Goal: Task Accomplishment & Management: Manage account settings

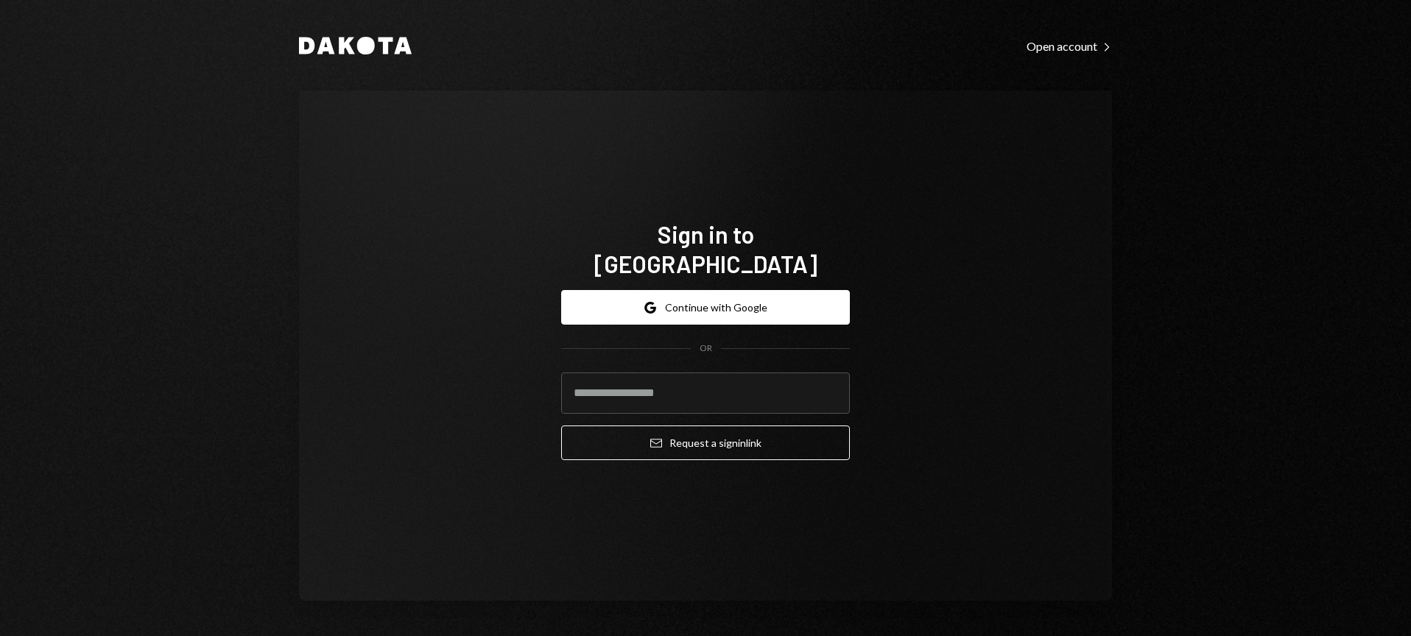
click at [0, 635] on com-1password-button at bounding box center [0, 636] width 0 height 0
type input "**********"
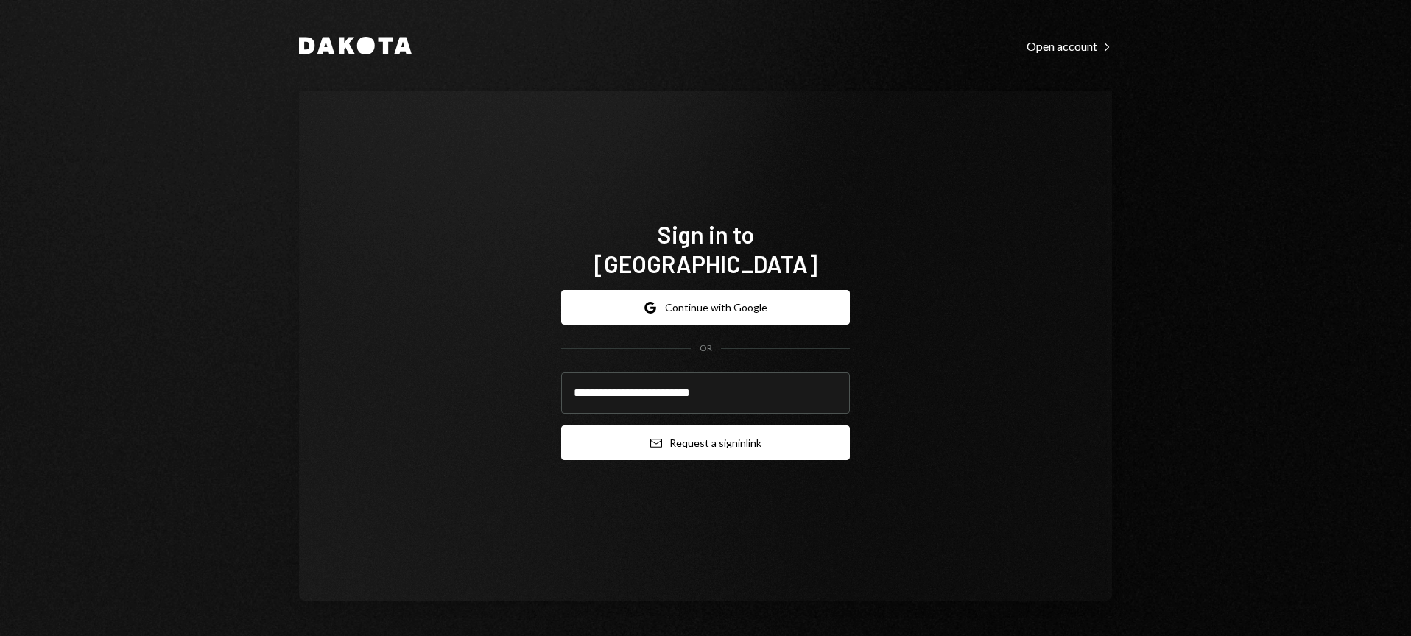
click at [735, 426] on button "Email Request a sign in link" at bounding box center [705, 443] width 289 height 35
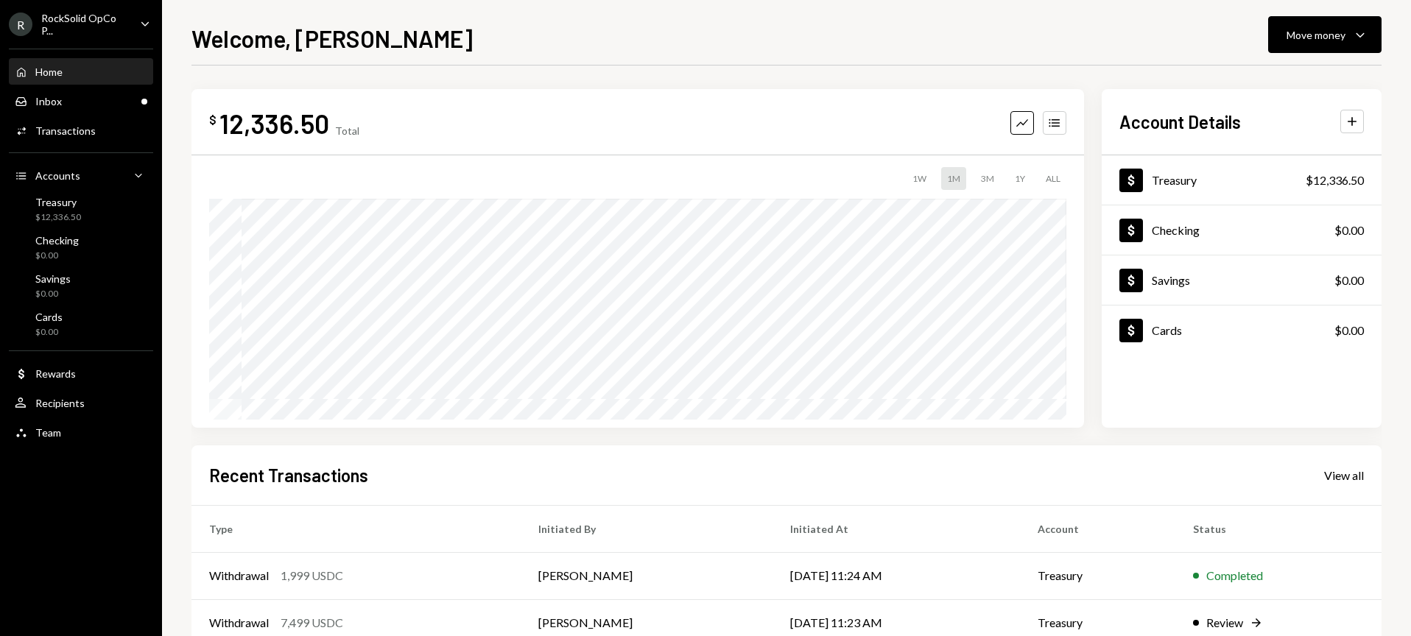
click at [130, 15] on div "R RockSolid OpCo P... Caret Down" at bounding box center [81, 24] width 162 height 25
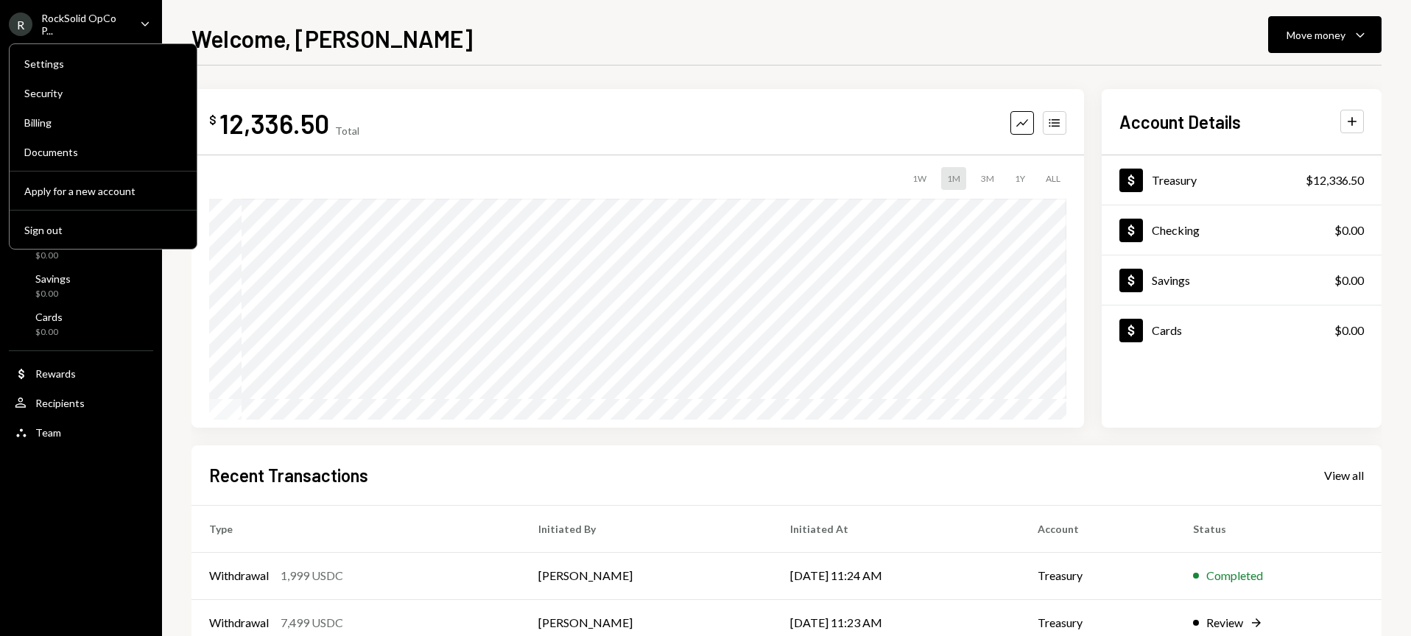
click at [130, 15] on div "R RockSolid OpCo P... Caret Down" at bounding box center [81, 24] width 162 height 25
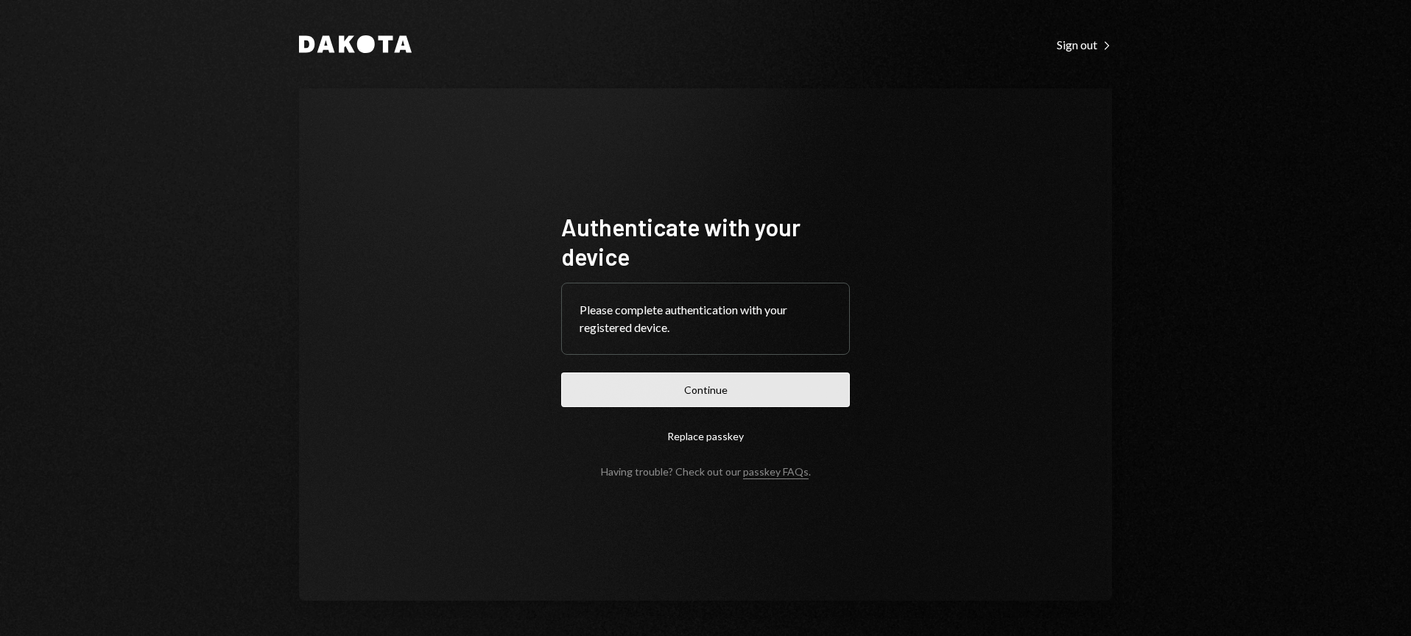
click at [651, 383] on button "Continue" at bounding box center [705, 390] width 289 height 35
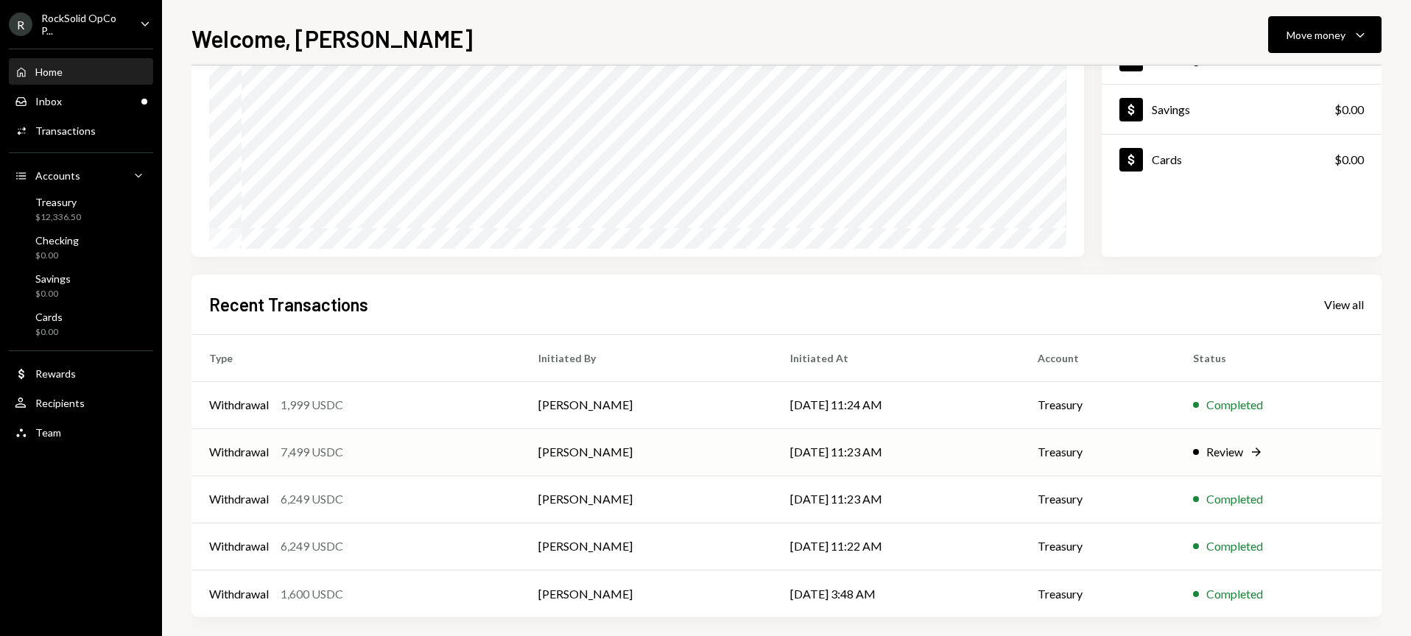
scroll to position [181, 0]
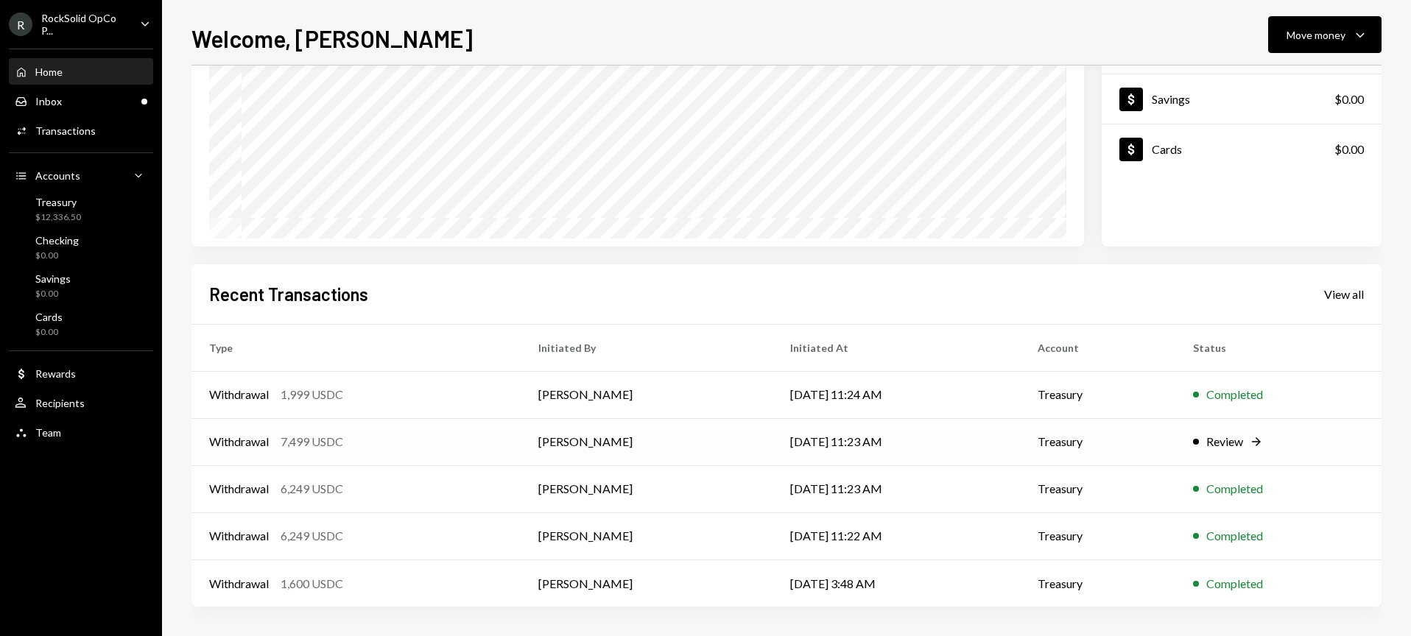
click at [1176, 447] on td "Review Right Arrow" at bounding box center [1278, 441] width 206 height 47
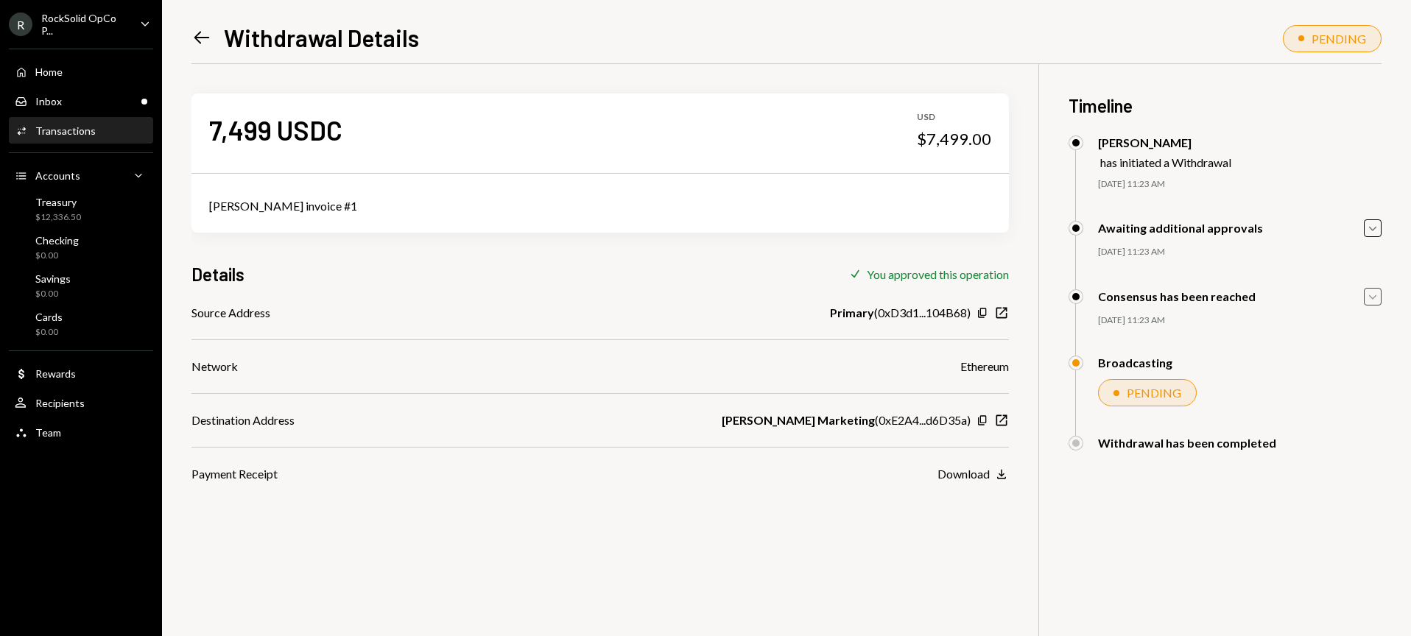
click at [1375, 296] on icon "button" at bounding box center [1372, 297] width 7 height 4
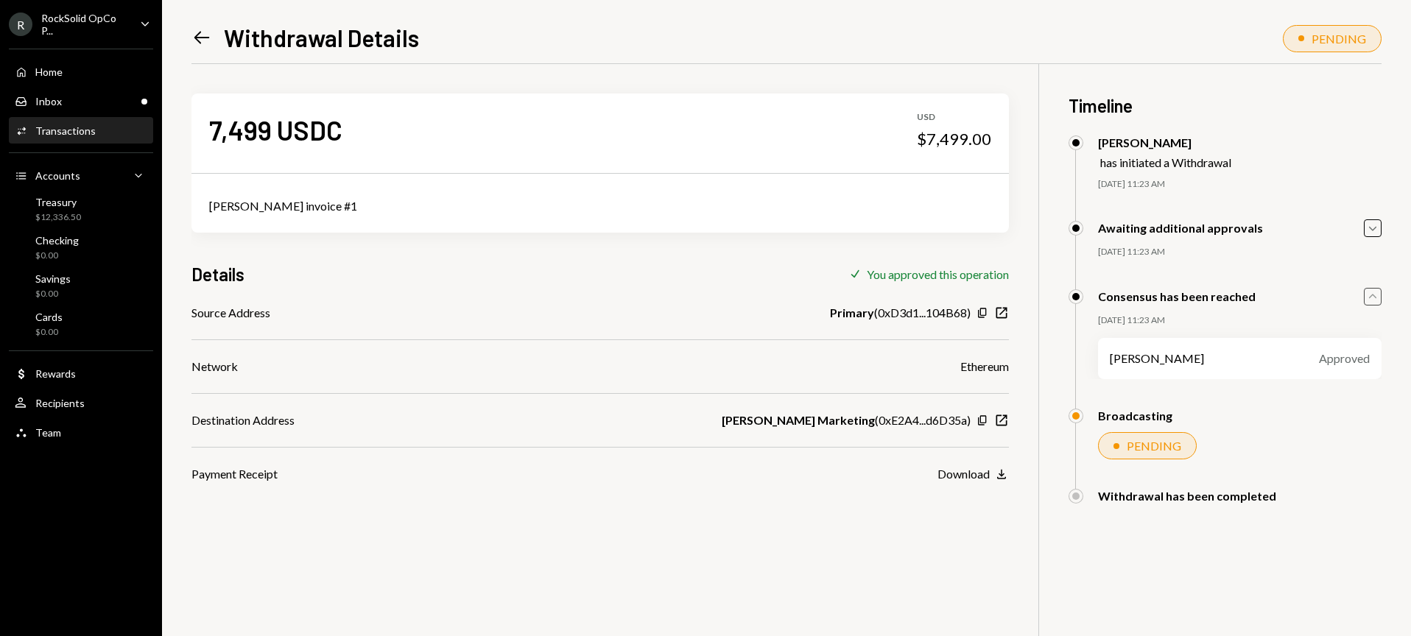
click at [135, 27] on div "R RockSolid OpCo P... Caret Down" at bounding box center [81, 24] width 162 height 25
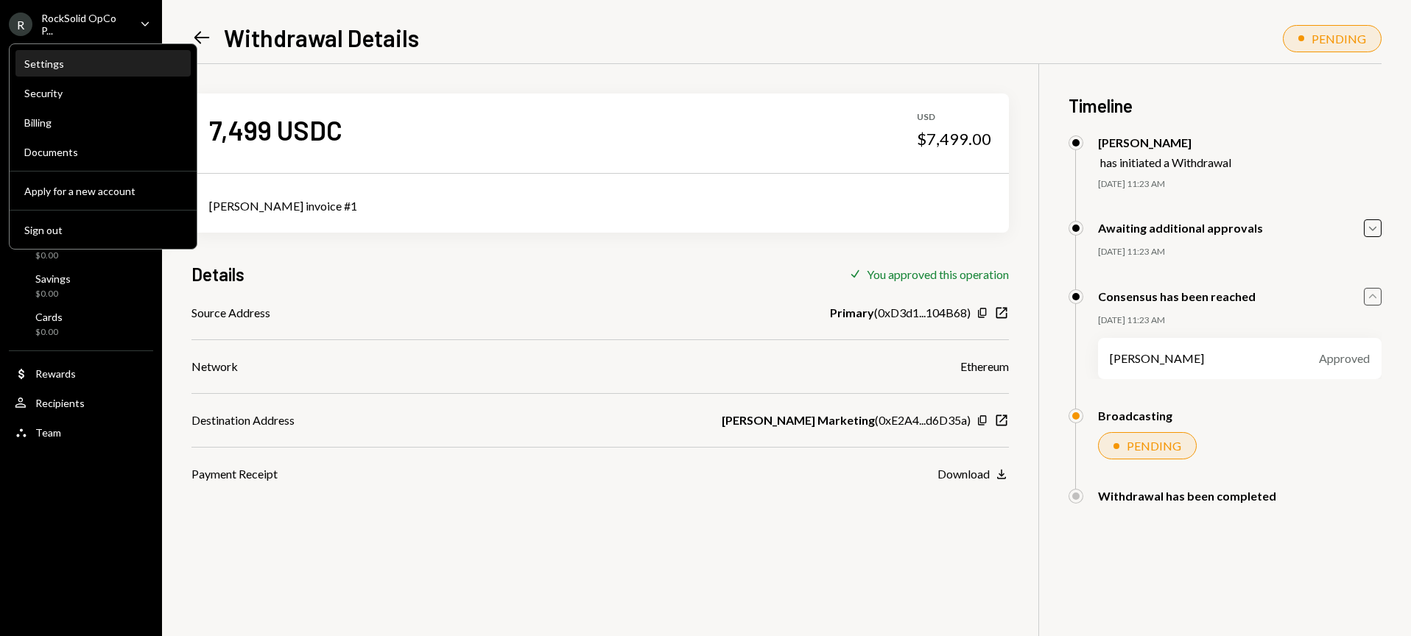
click at [63, 68] on div "Settings" at bounding box center [103, 63] width 158 height 13
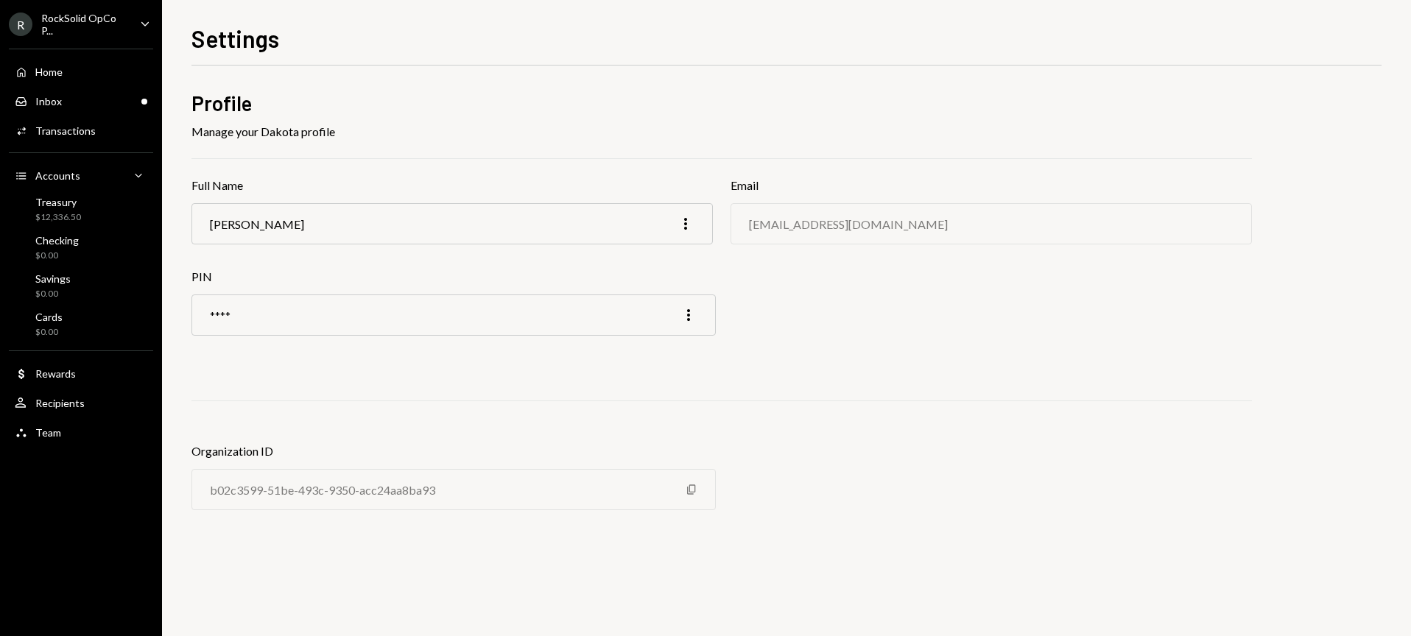
click at [105, 22] on div "RockSolid OpCo P..." at bounding box center [84, 24] width 87 height 25
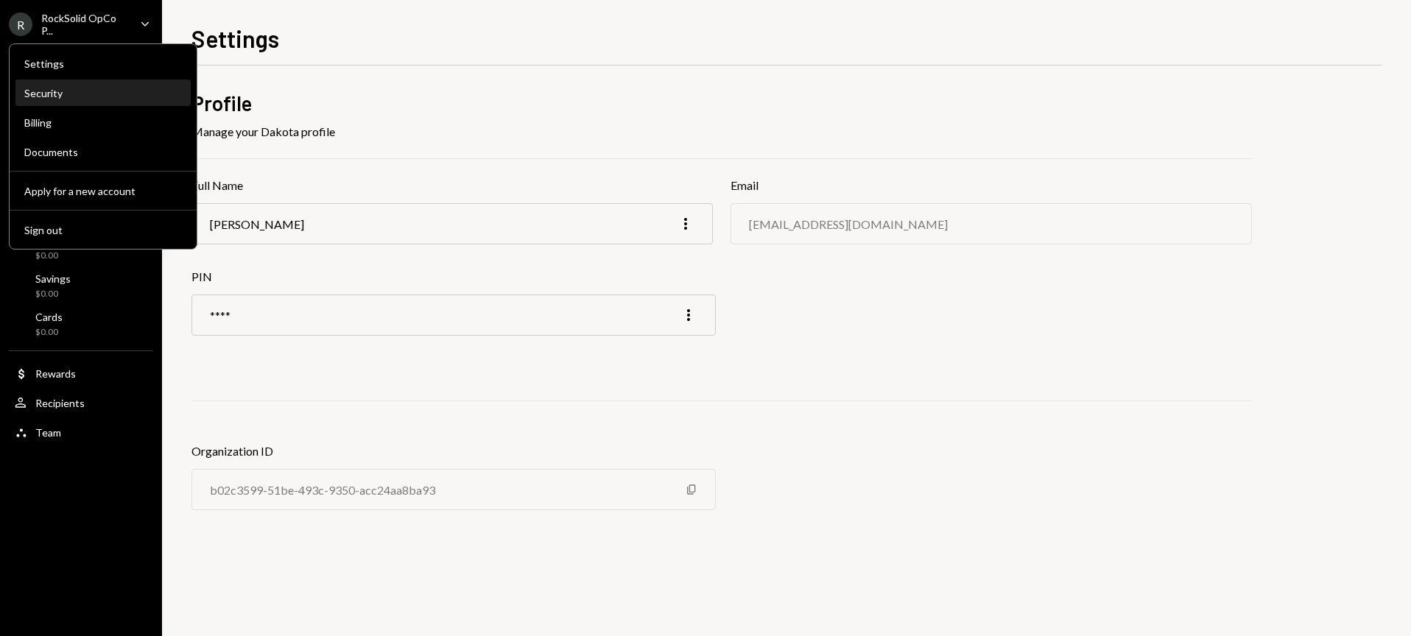
click at [73, 91] on div "Security" at bounding box center [103, 93] width 158 height 13
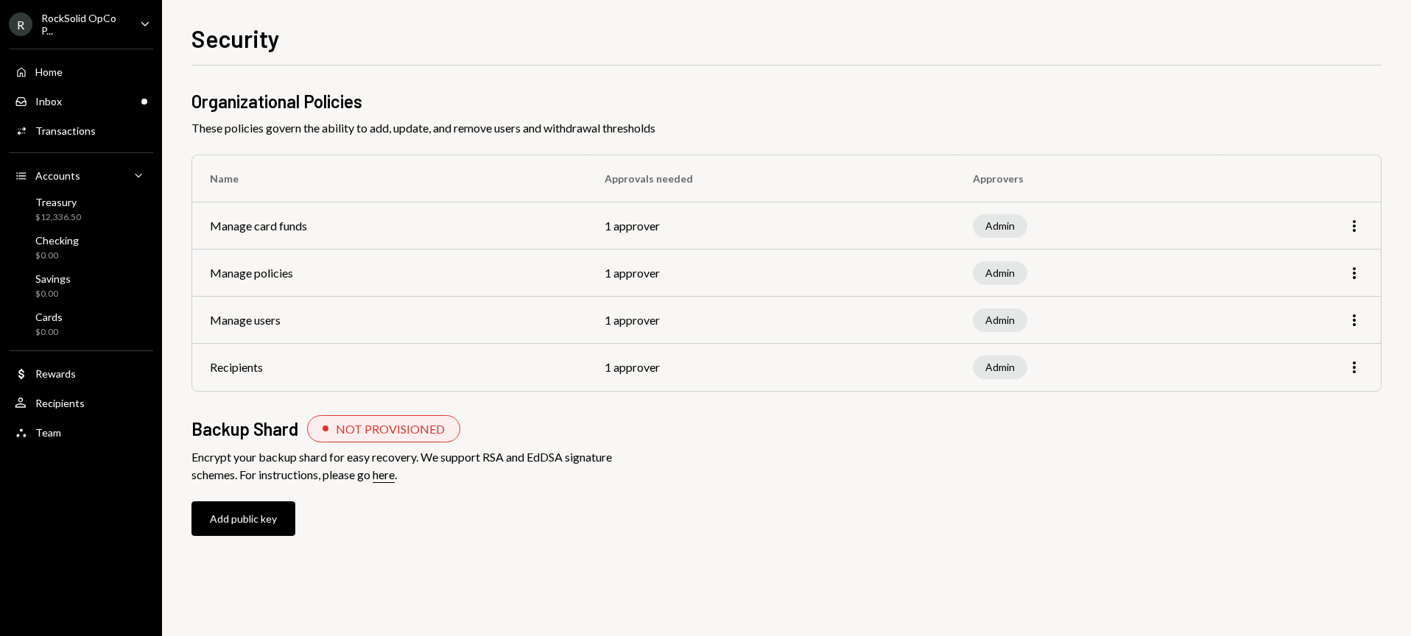
click at [633, 275] on td "1 approver" at bounding box center [771, 273] width 368 height 47
click at [1357, 280] on icon "More" at bounding box center [1354, 273] width 18 height 18
click at [1309, 308] on div "Edit" at bounding box center [1320, 305] width 74 height 26
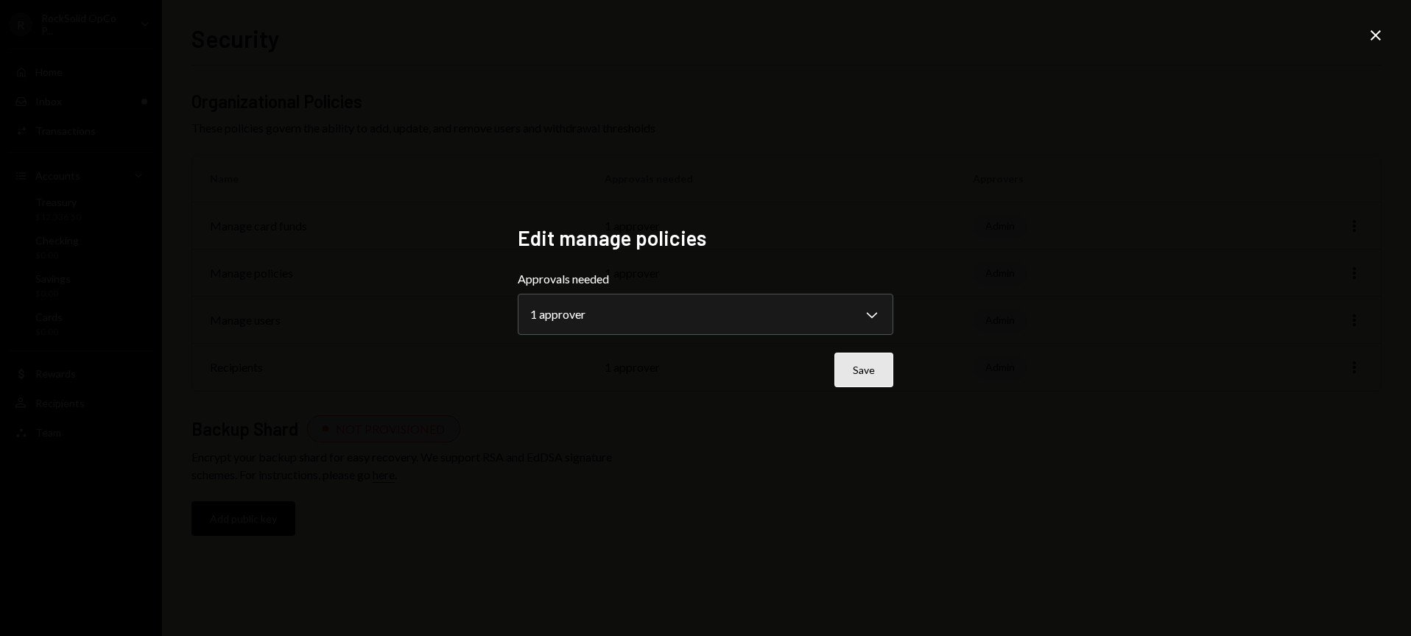
click at [851, 370] on button "Save" at bounding box center [863, 370] width 59 height 35
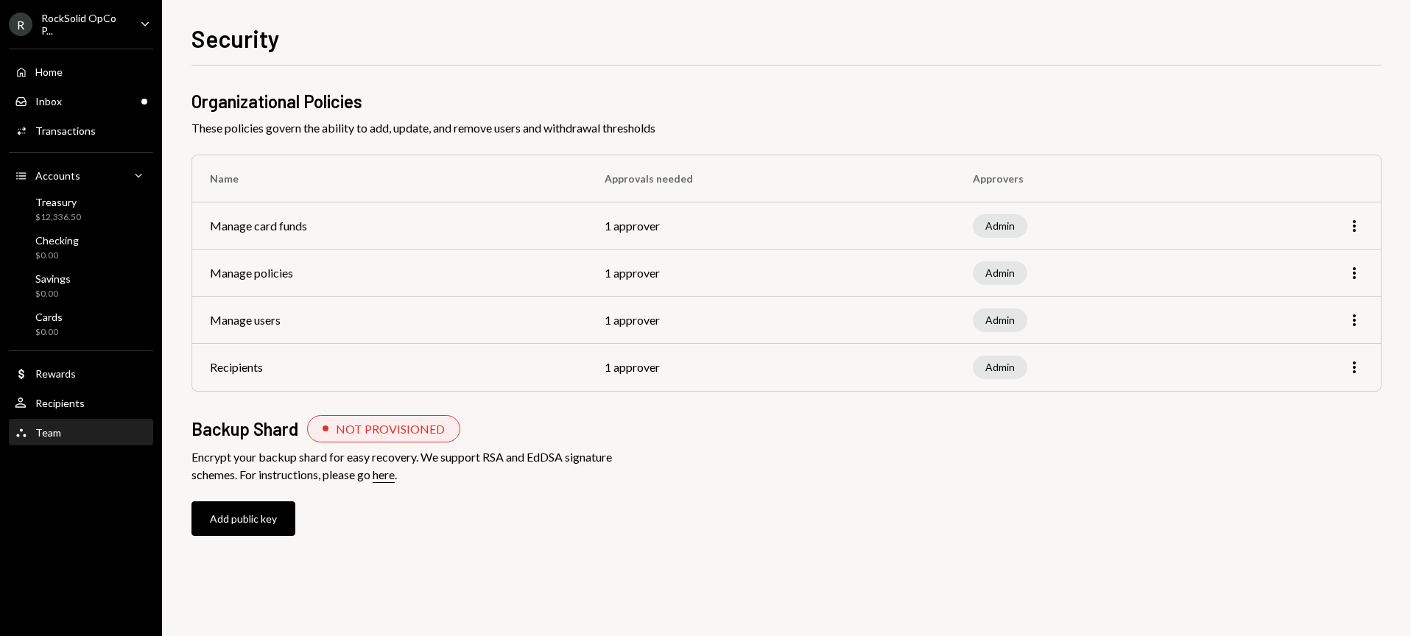
click at [66, 433] on div "Team Team" at bounding box center [81, 432] width 133 height 13
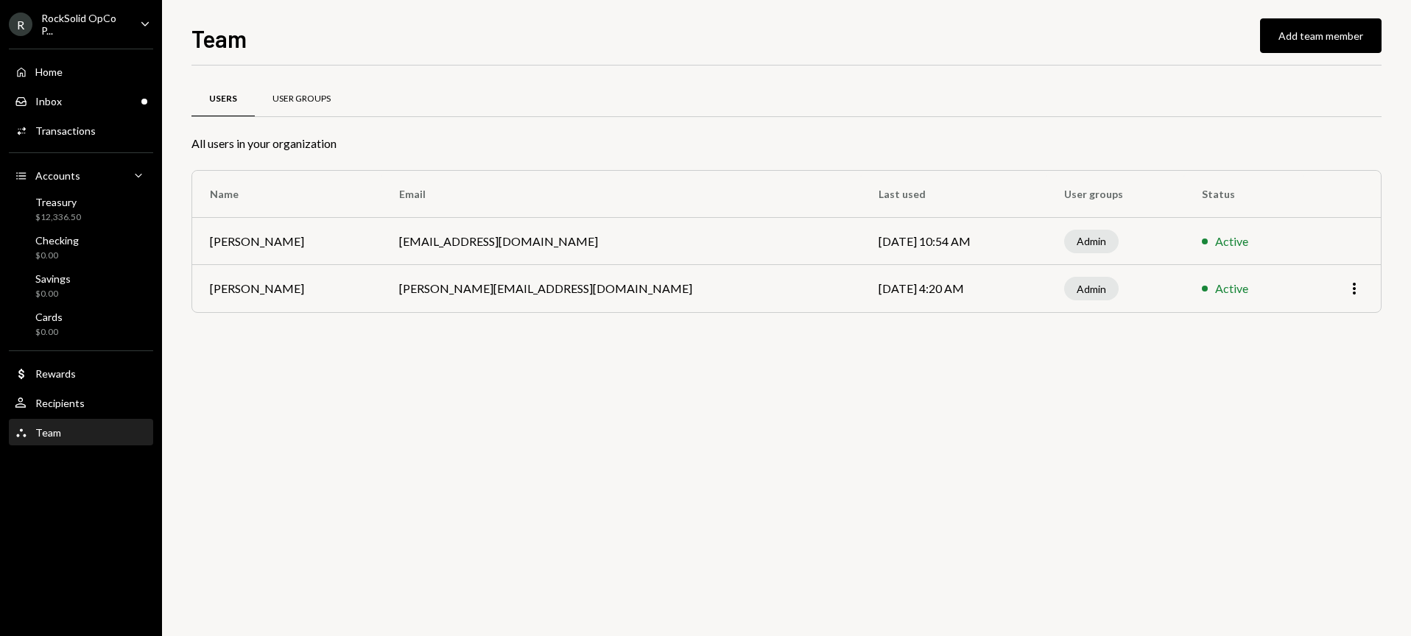
click at [311, 107] on div "User Groups" at bounding box center [301, 99] width 93 height 35
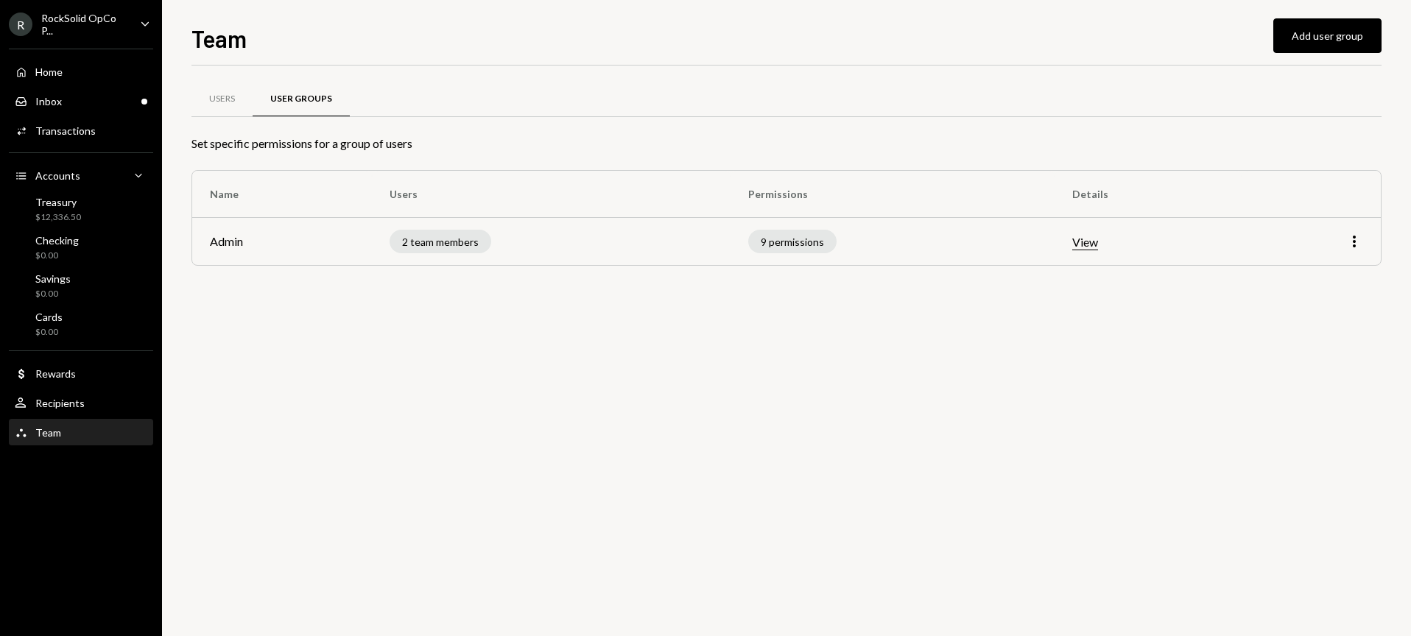
click at [1080, 239] on button "View" at bounding box center [1085, 242] width 26 height 15
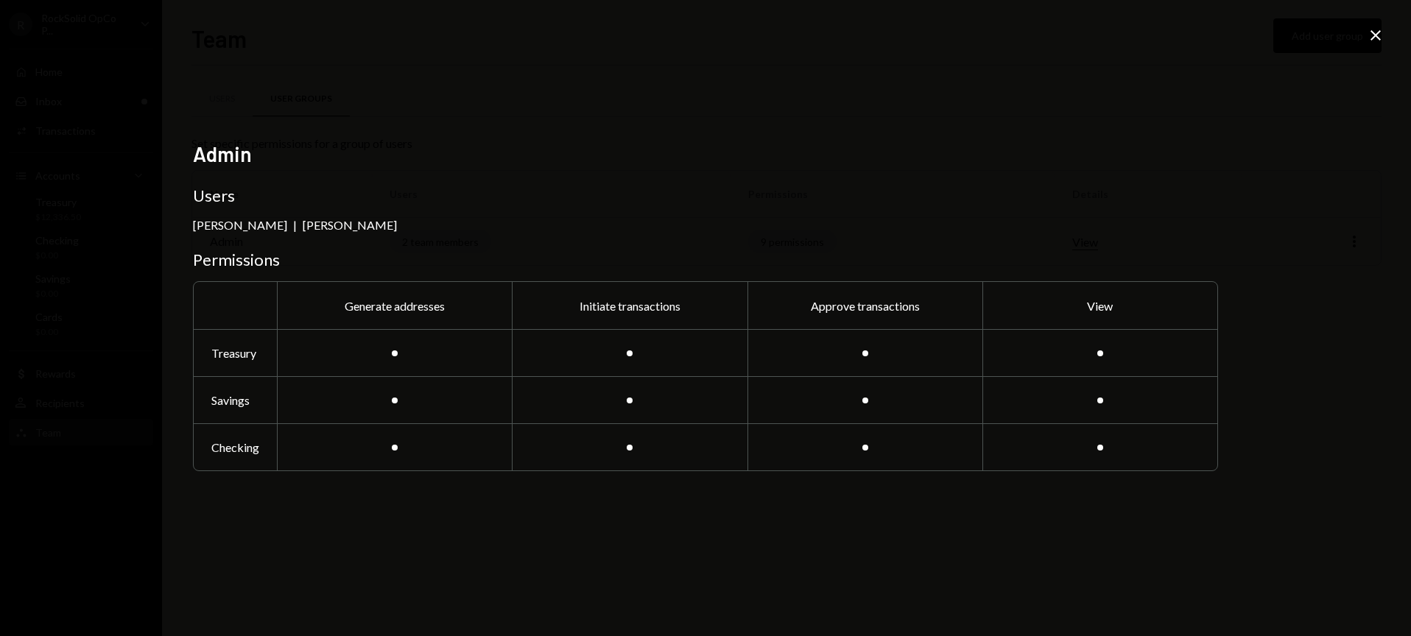
click at [1376, 34] on icon at bounding box center [1375, 35] width 10 height 10
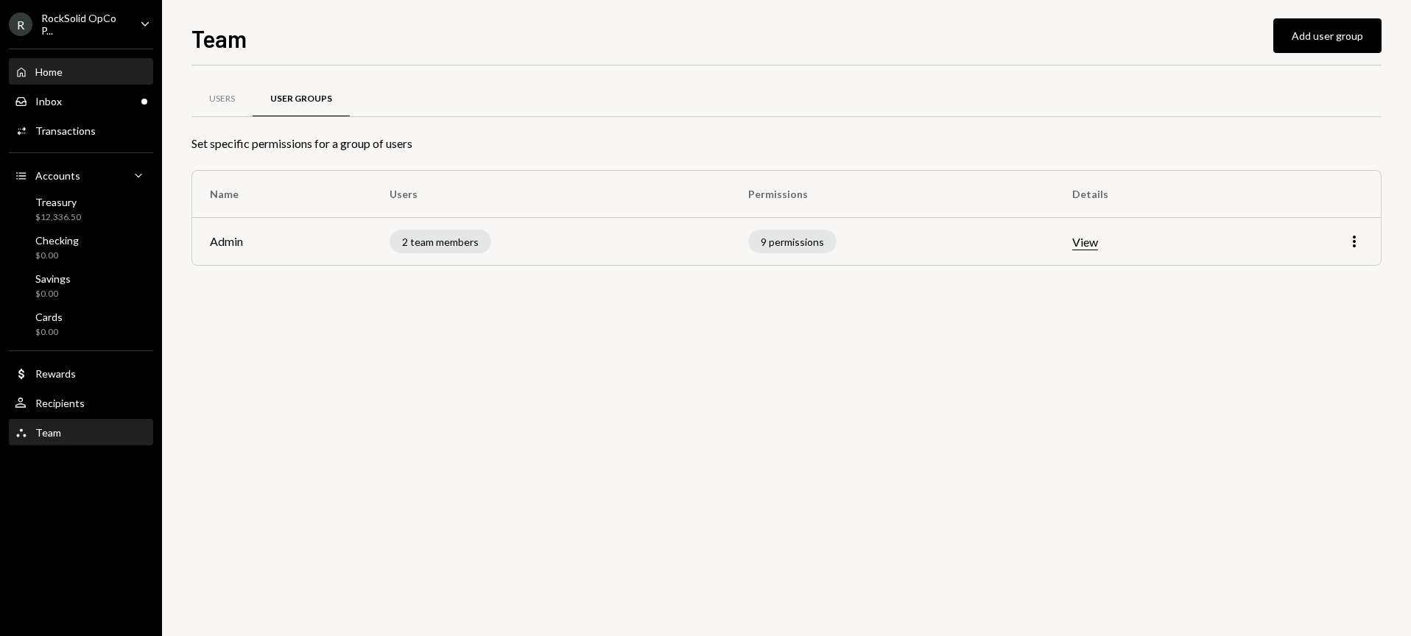
click at [65, 71] on div "Home Home" at bounding box center [81, 72] width 133 height 13
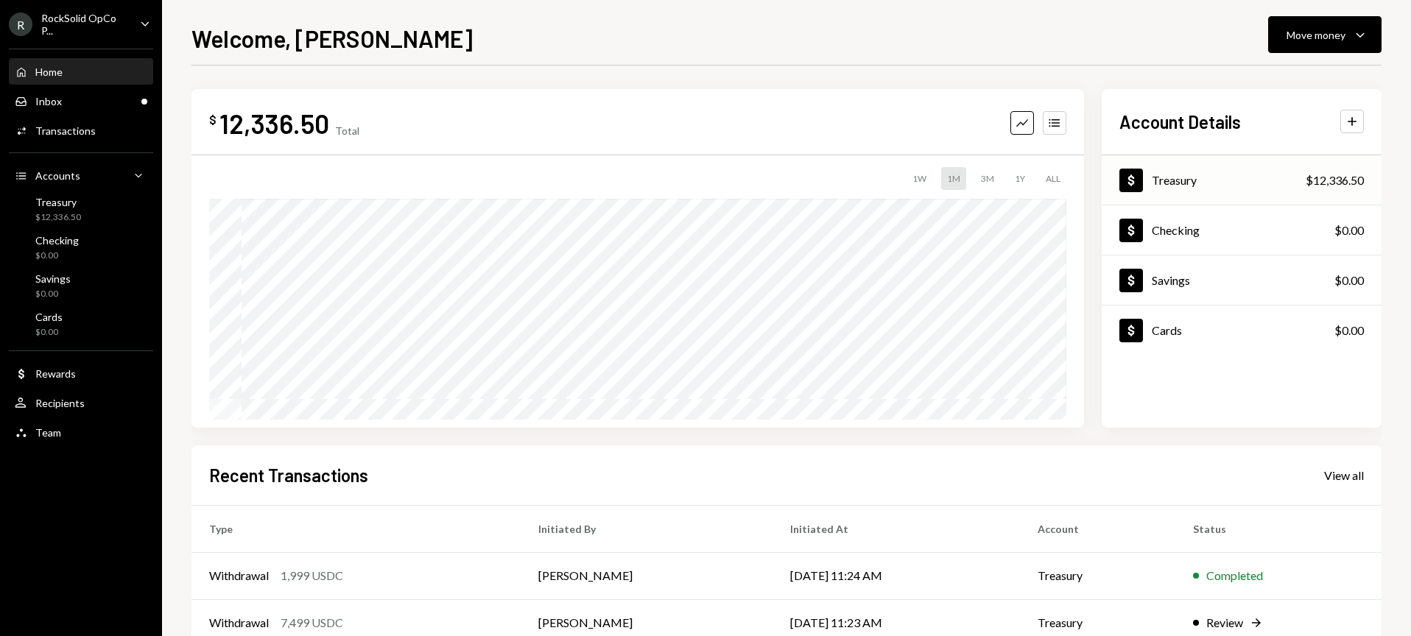
click at [1245, 182] on div "Dollar Treasury $12,336.50" at bounding box center [1241, 181] width 280 height 48
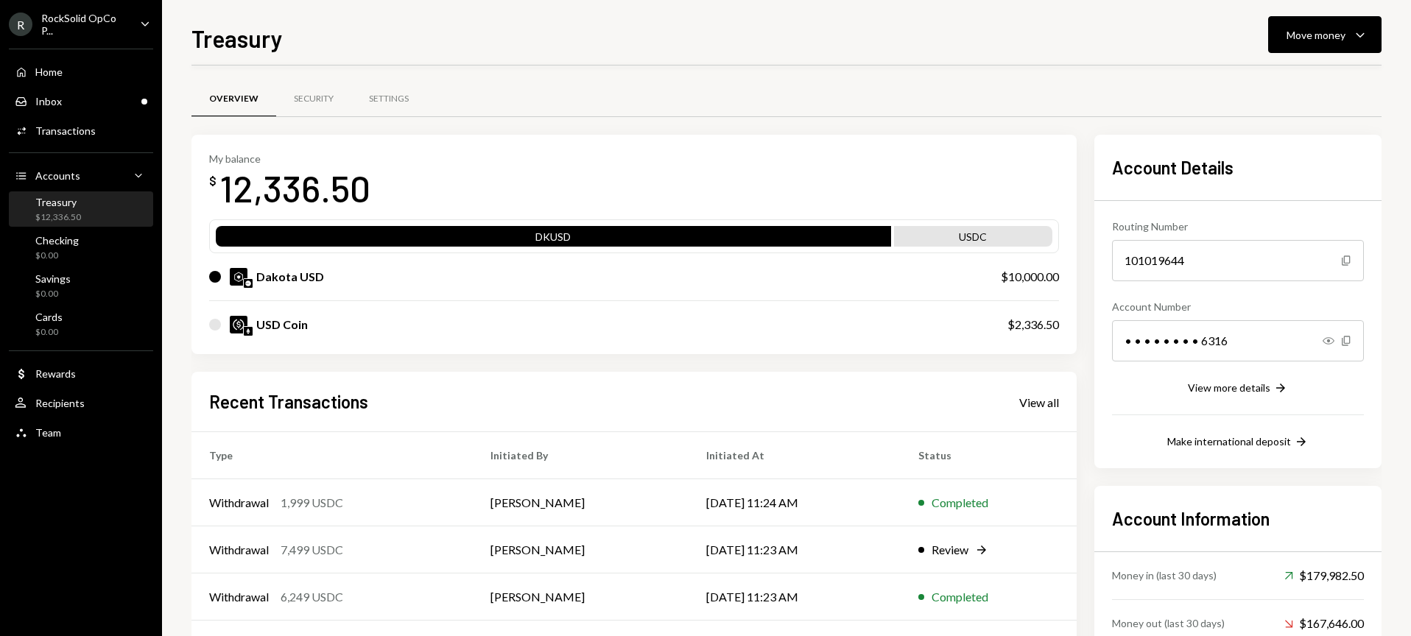
scroll to position [108, 0]
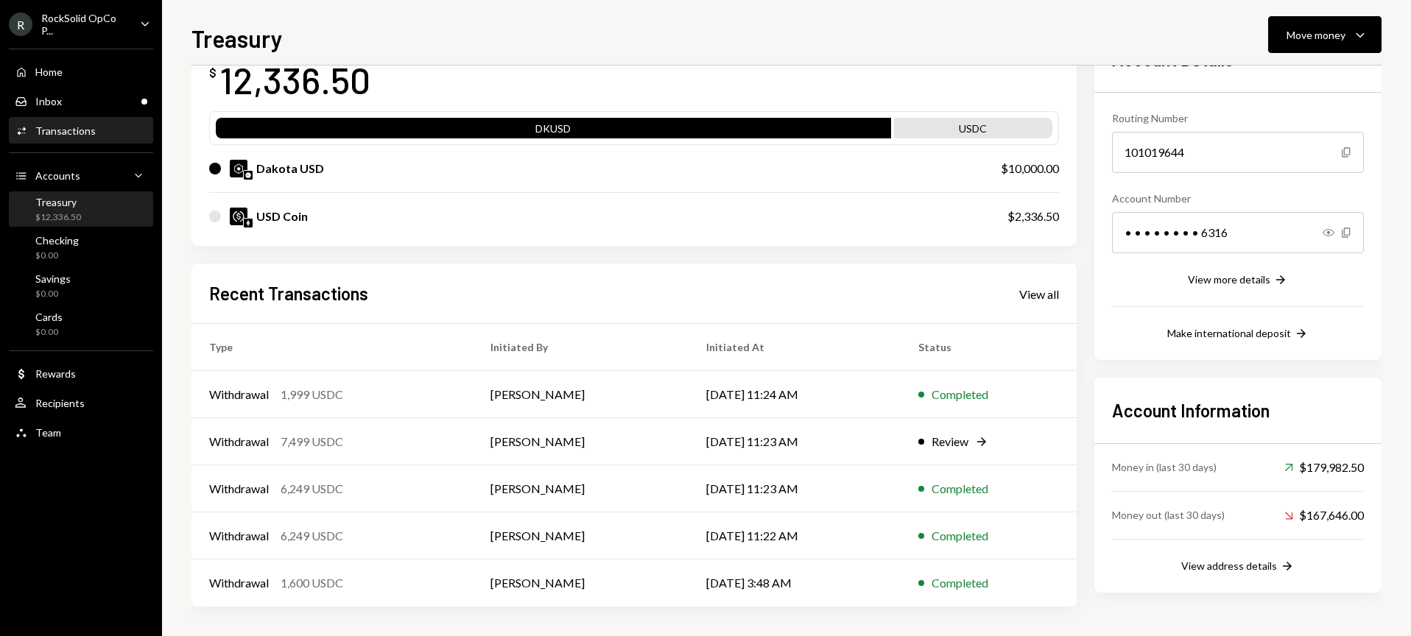
click at [81, 140] on div "Activities Transactions" at bounding box center [81, 131] width 133 height 25
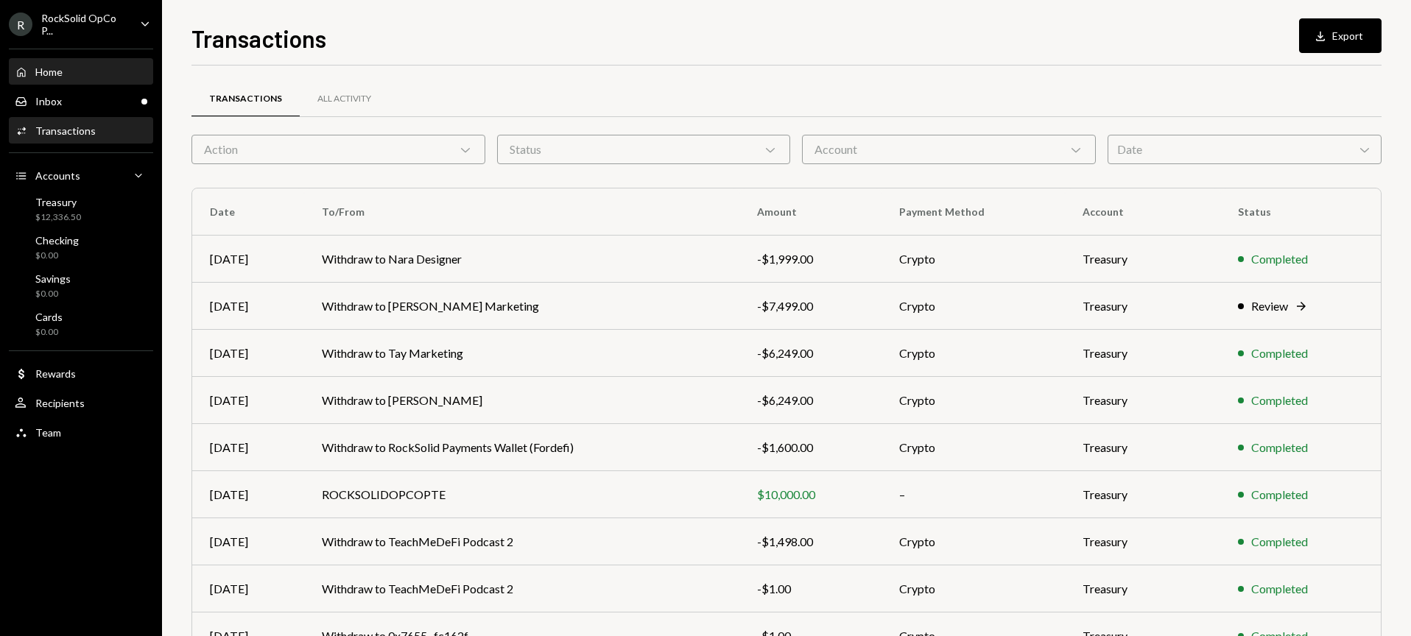
click at [79, 70] on div "Home Home" at bounding box center [81, 72] width 133 height 13
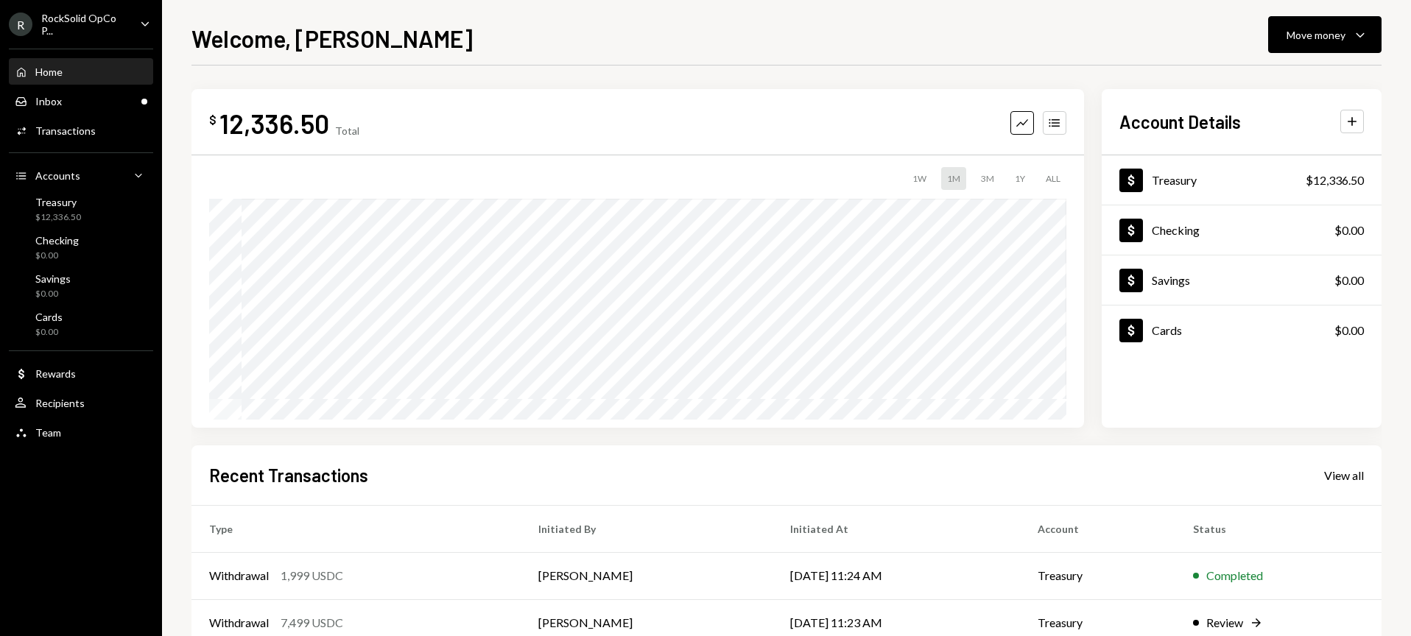
click at [144, 17] on icon "Caret Down" at bounding box center [145, 23] width 16 height 16
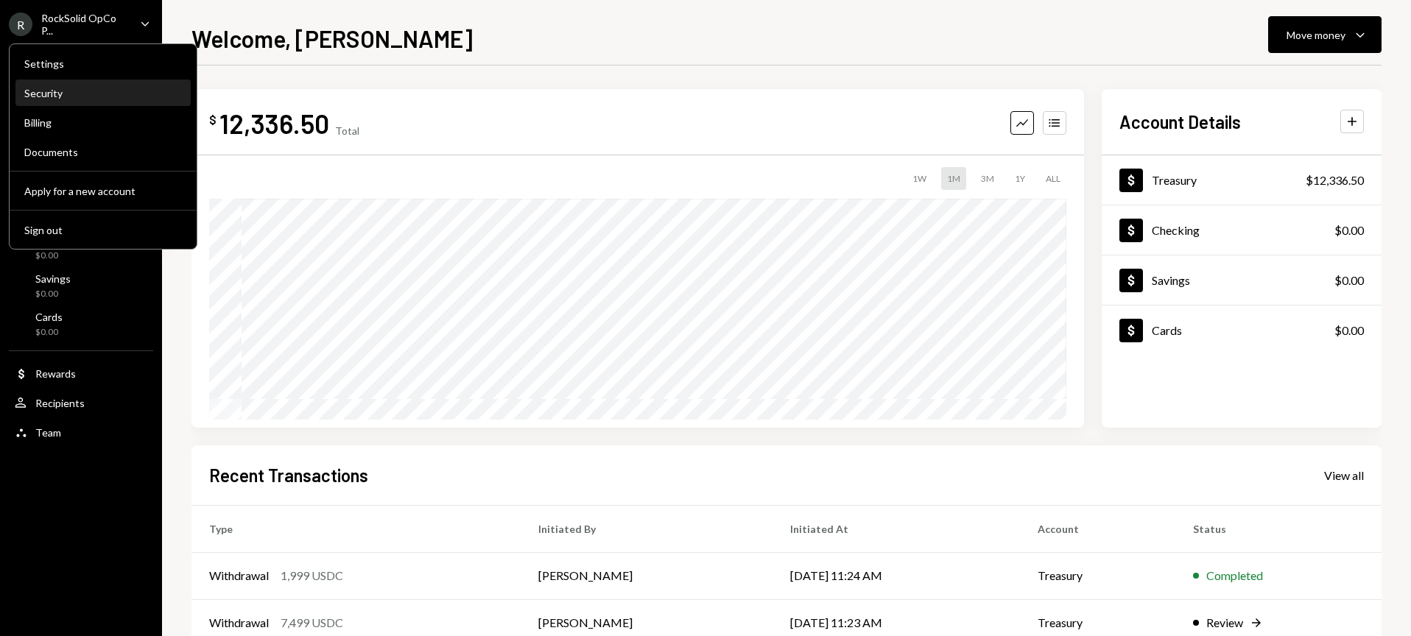
click at [39, 88] on div "Security" at bounding box center [103, 93] width 158 height 13
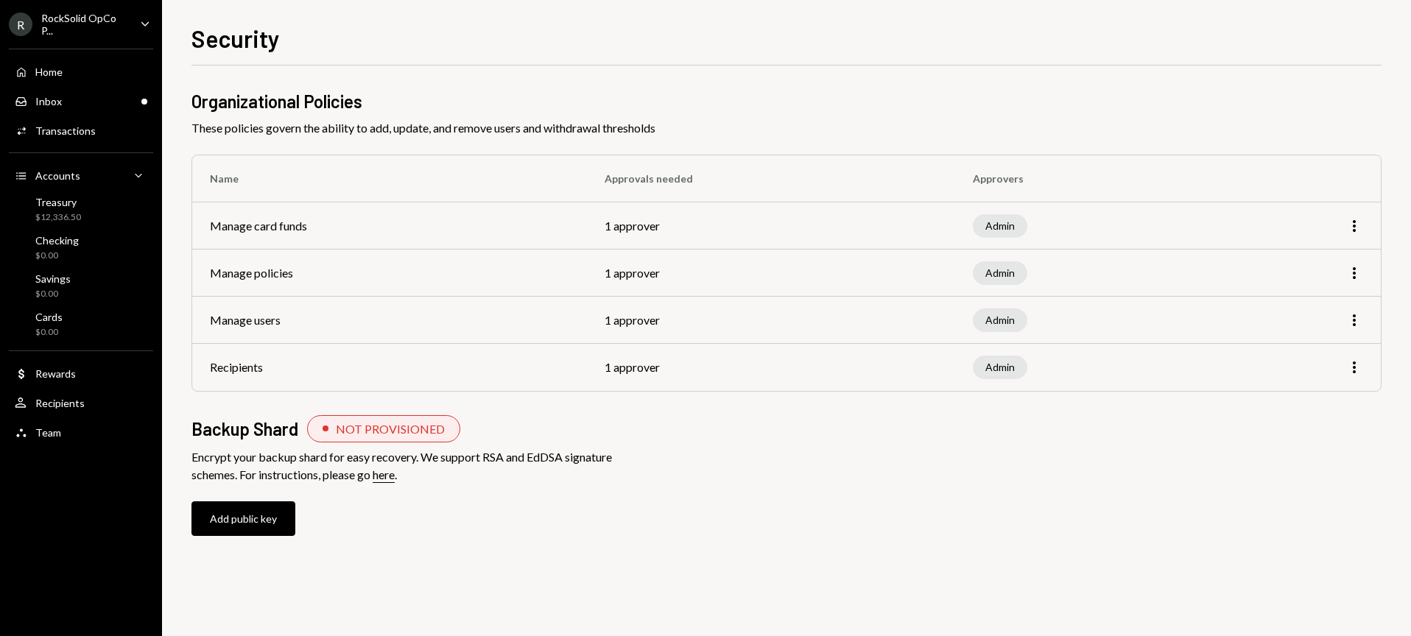
click at [127, 172] on div "Accounts Accounts Caret Down" at bounding box center [81, 176] width 133 height 16
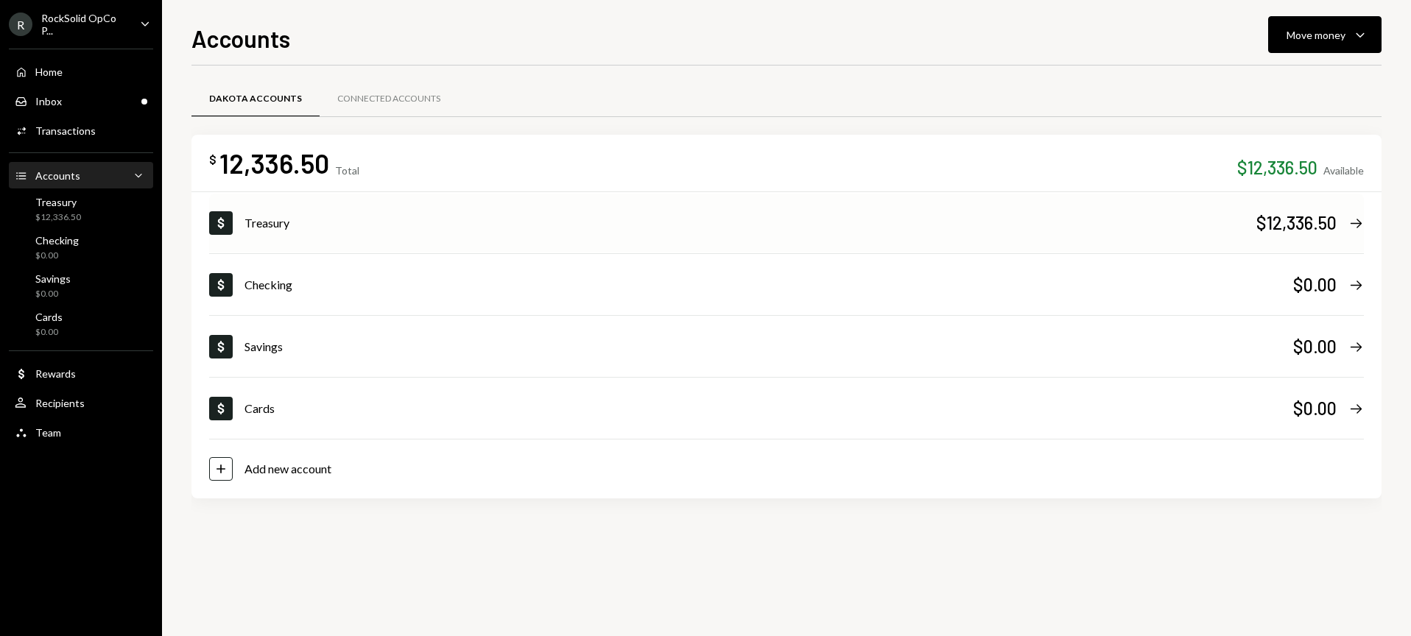
click at [300, 225] on div "Treasury" at bounding box center [750, 223] width 1012 height 18
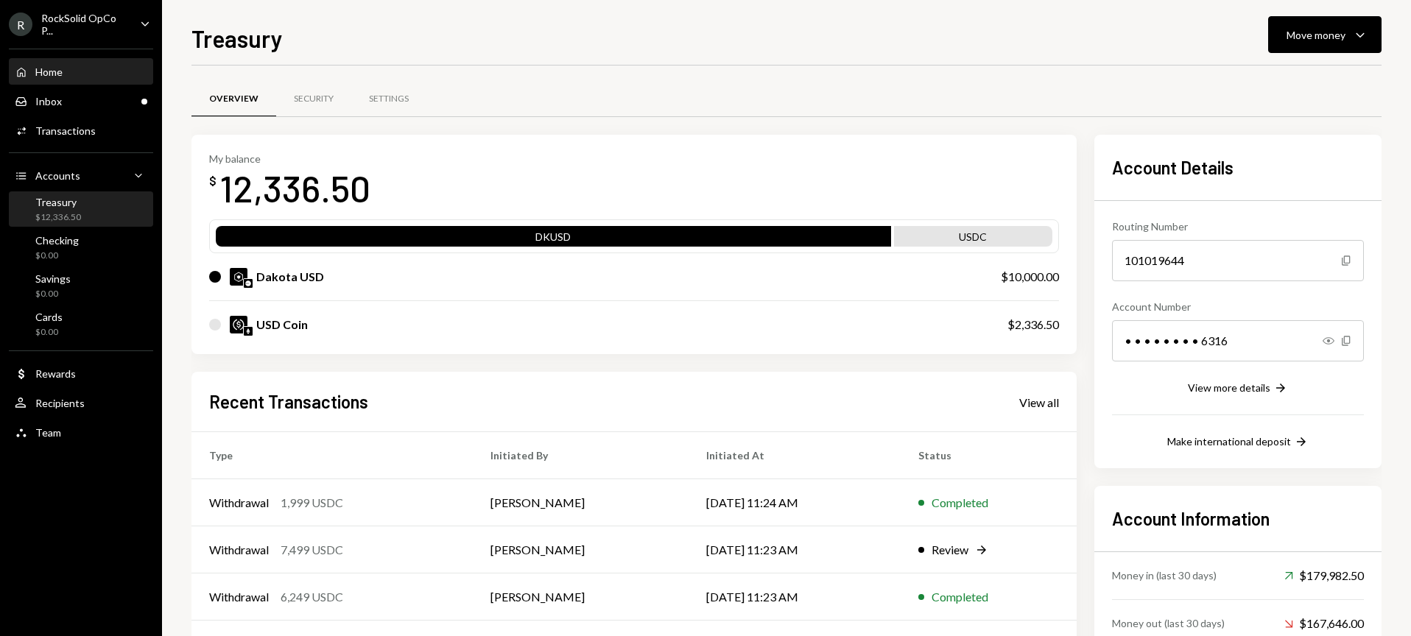
click at [85, 66] on div "Home Home" at bounding box center [81, 72] width 133 height 13
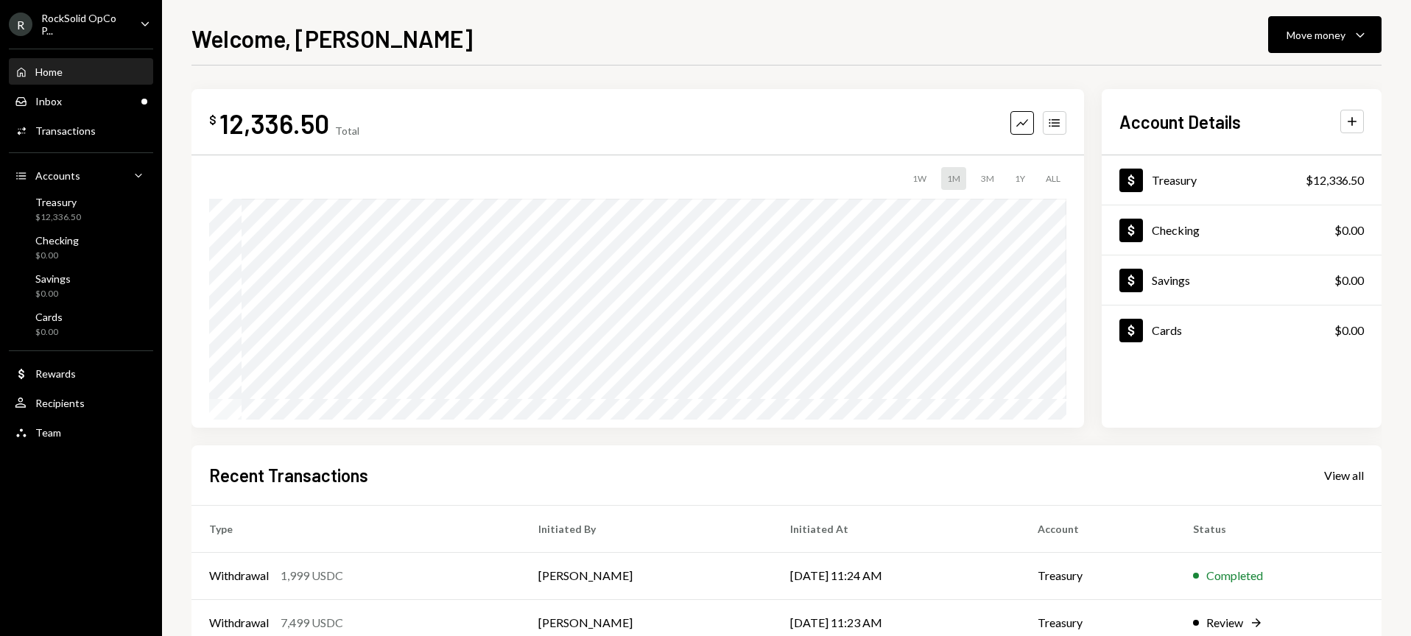
click at [119, 16] on div "RockSolid OpCo P..." at bounding box center [84, 24] width 87 height 25
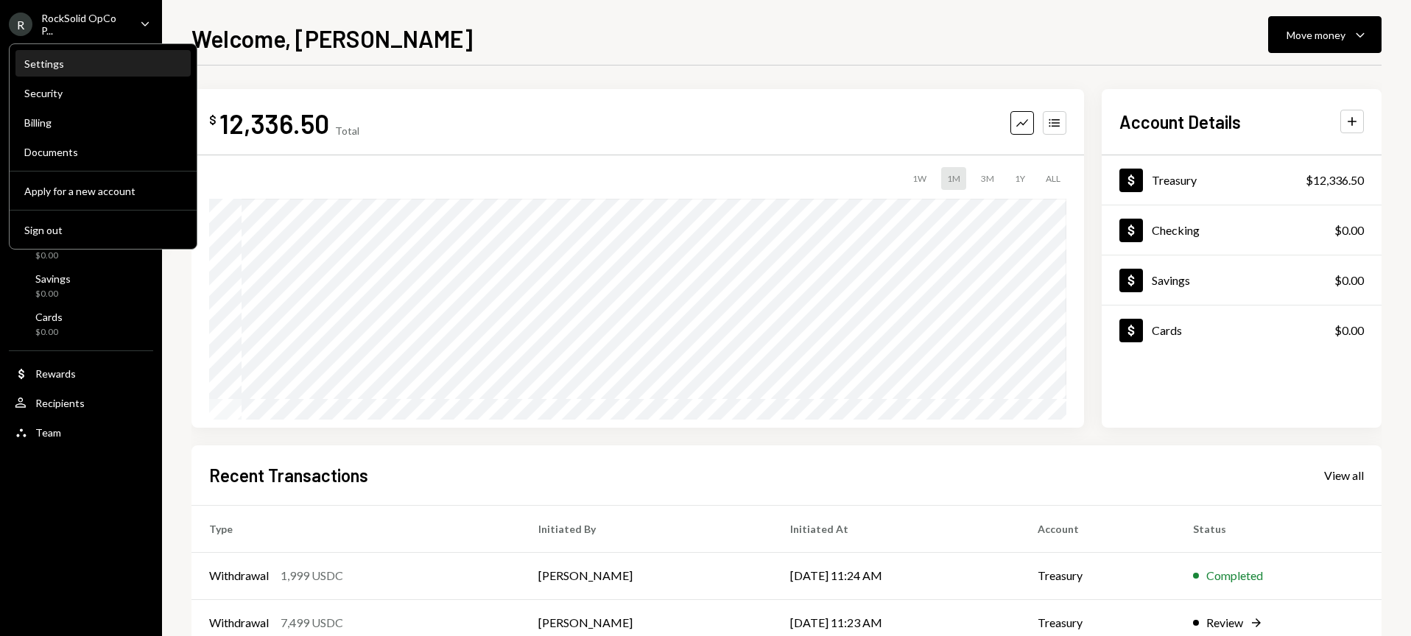
click at [76, 58] on div "Settings" at bounding box center [103, 63] width 158 height 13
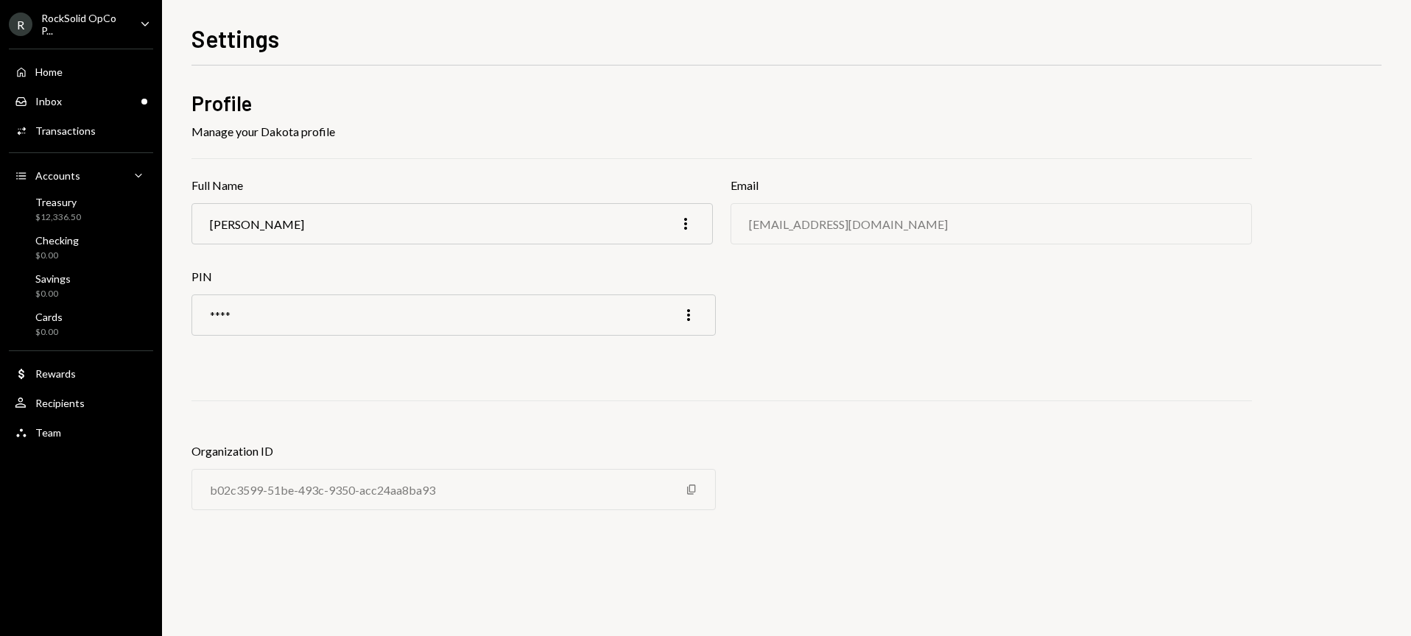
click at [74, 27] on div "RockSolid OpCo P..." at bounding box center [84, 24] width 87 height 25
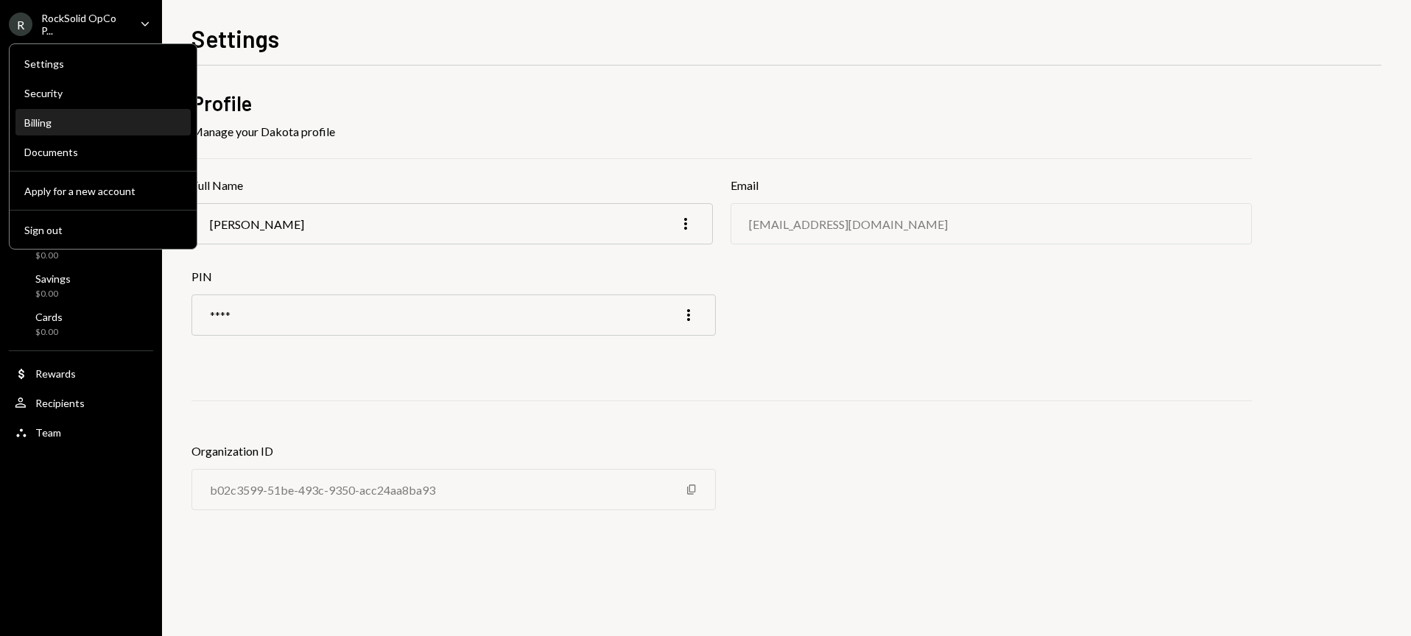
click at [70, 124] on div "Billing" at bounding box center [103, 122] width 158 height 13
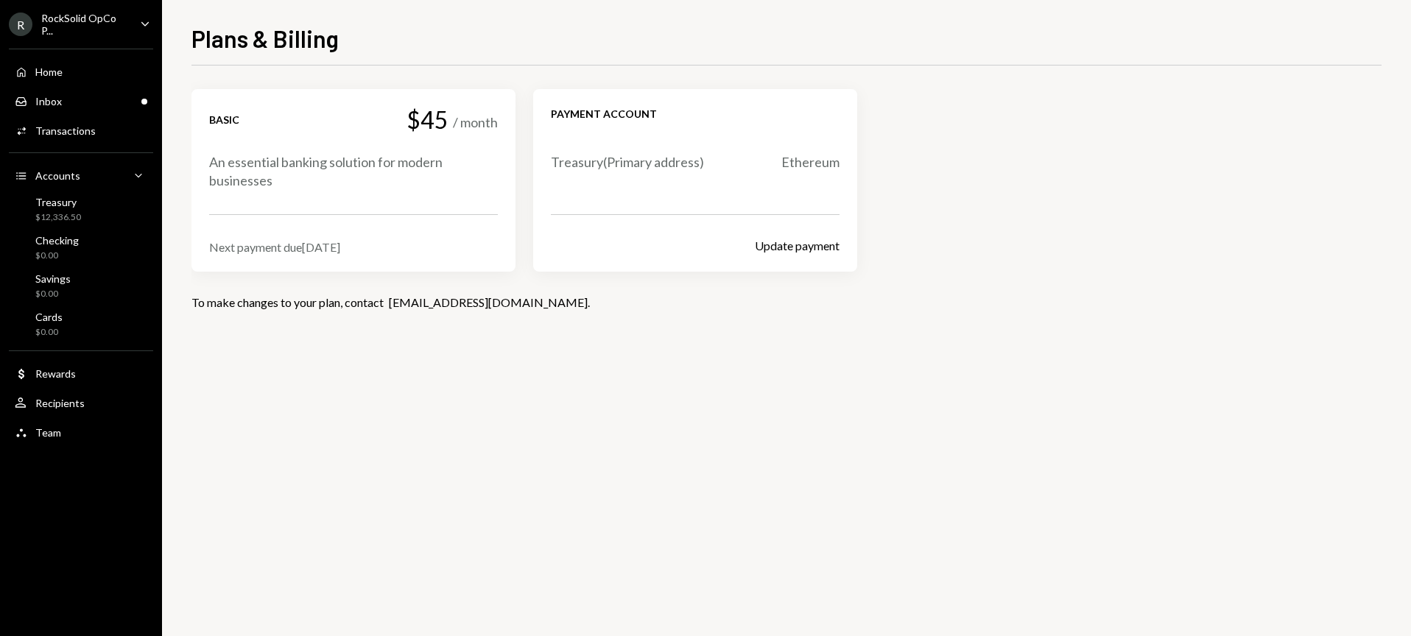
click at [71, 36] on div "RockSolid OpCo P..." at bounding box center [84, 24] width 87 height 25
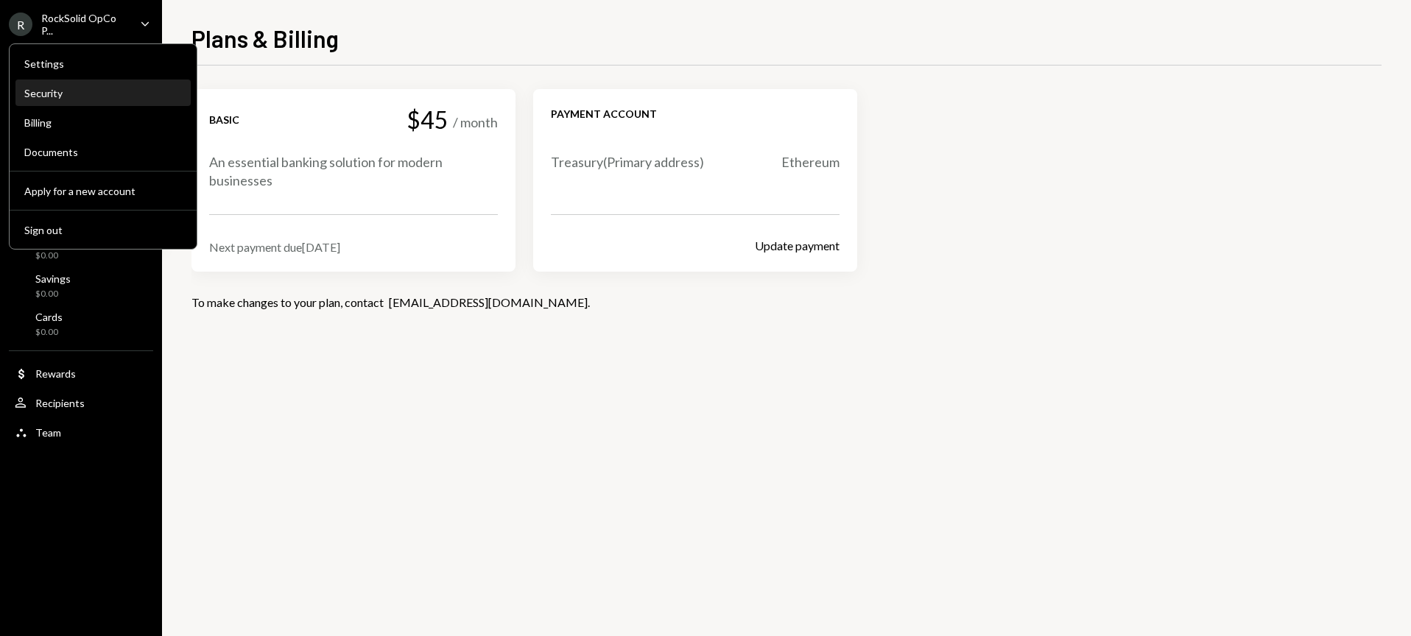
click at [63, 96] on div "Security" at bounding box center [103, 93] width 158 height 13
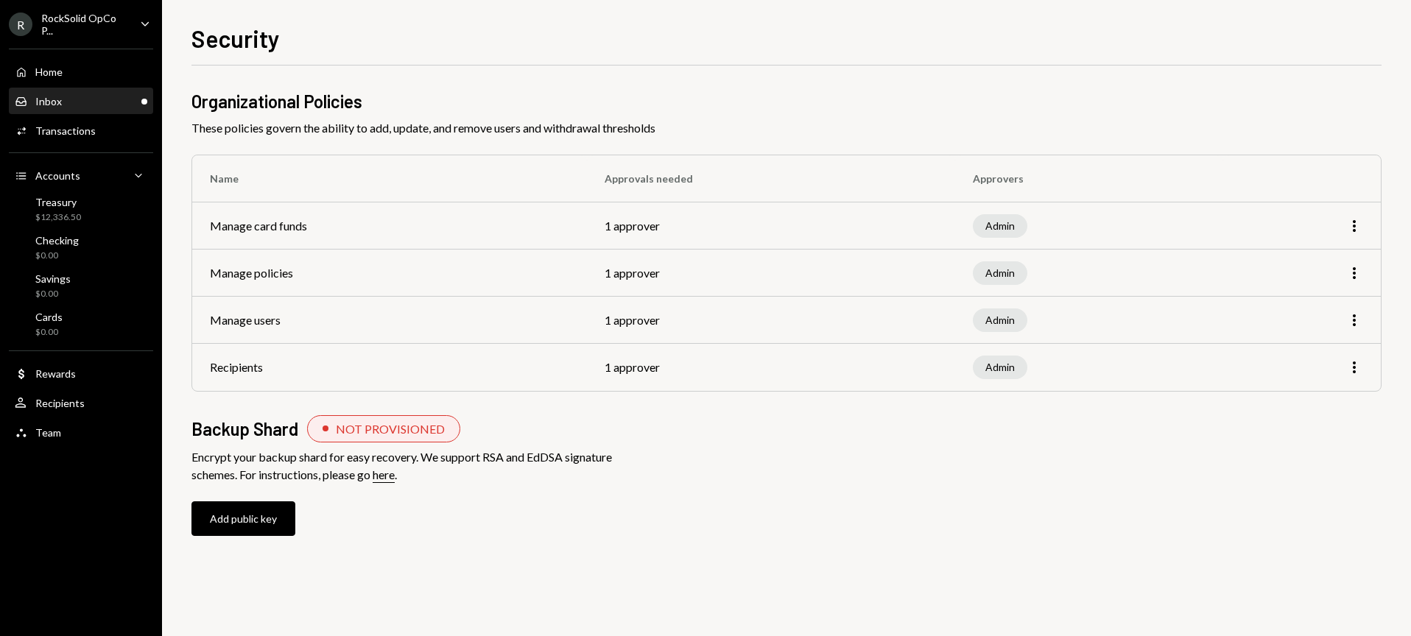
click at [83, 101] on div "Inbox Inbox" at bounding box center [81, 101] width 133 height 13
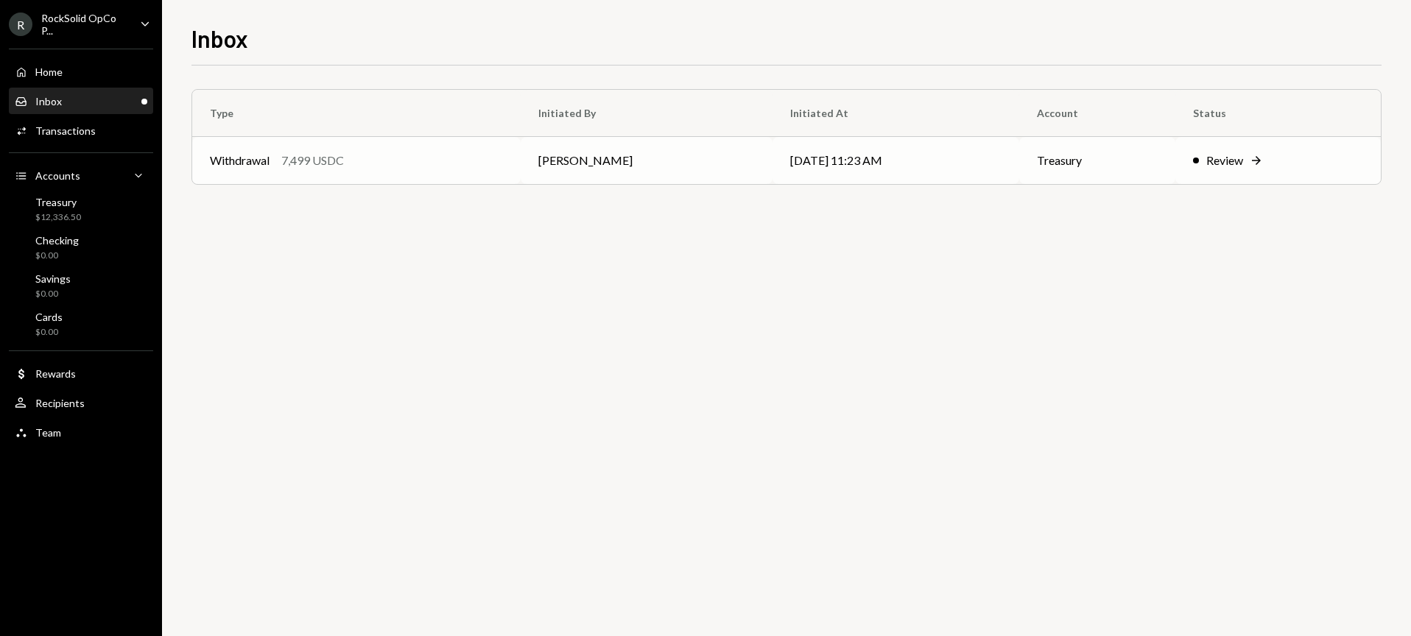
click at [863, 162] on td "[DATE] 11:23 AM" at bounding box center [895, 160] width 247 height 47
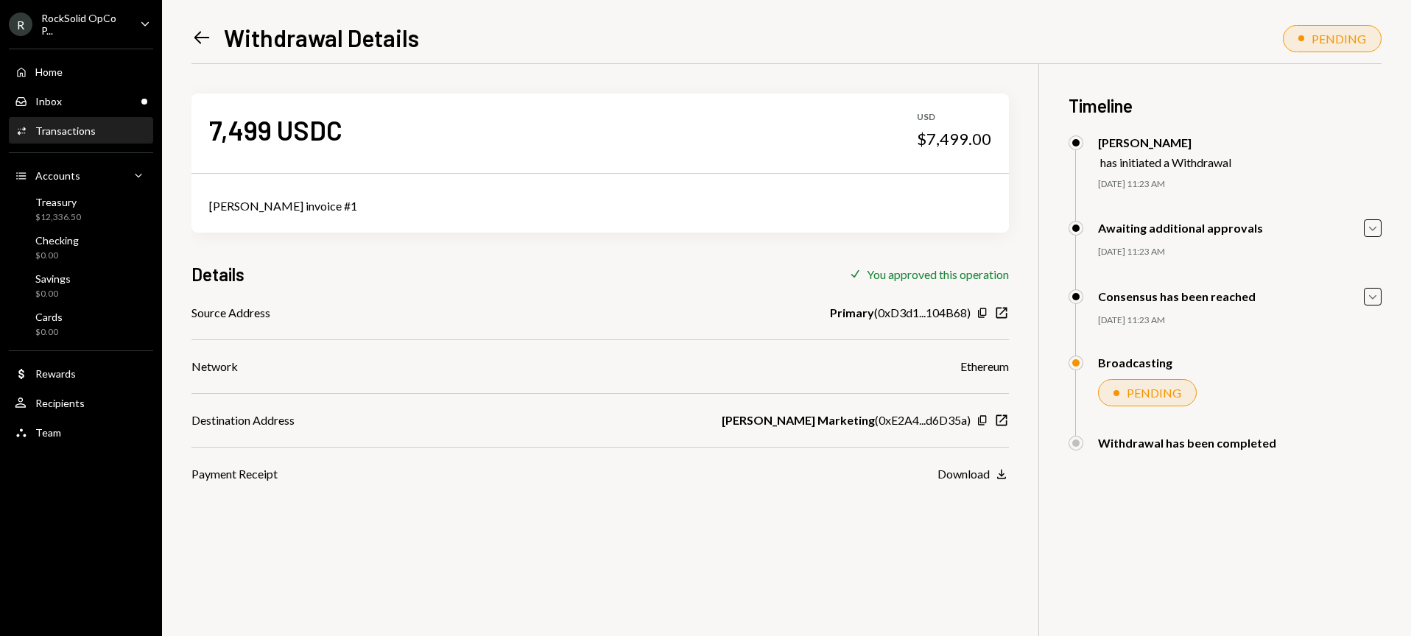
click at [1161, 396] on div "PENDING" at bounding box center [1153, 393] width 54 height 14
click at [1372, 229] on icon "Caret Down" at bounding box center [1372, 228] width 16 height 16
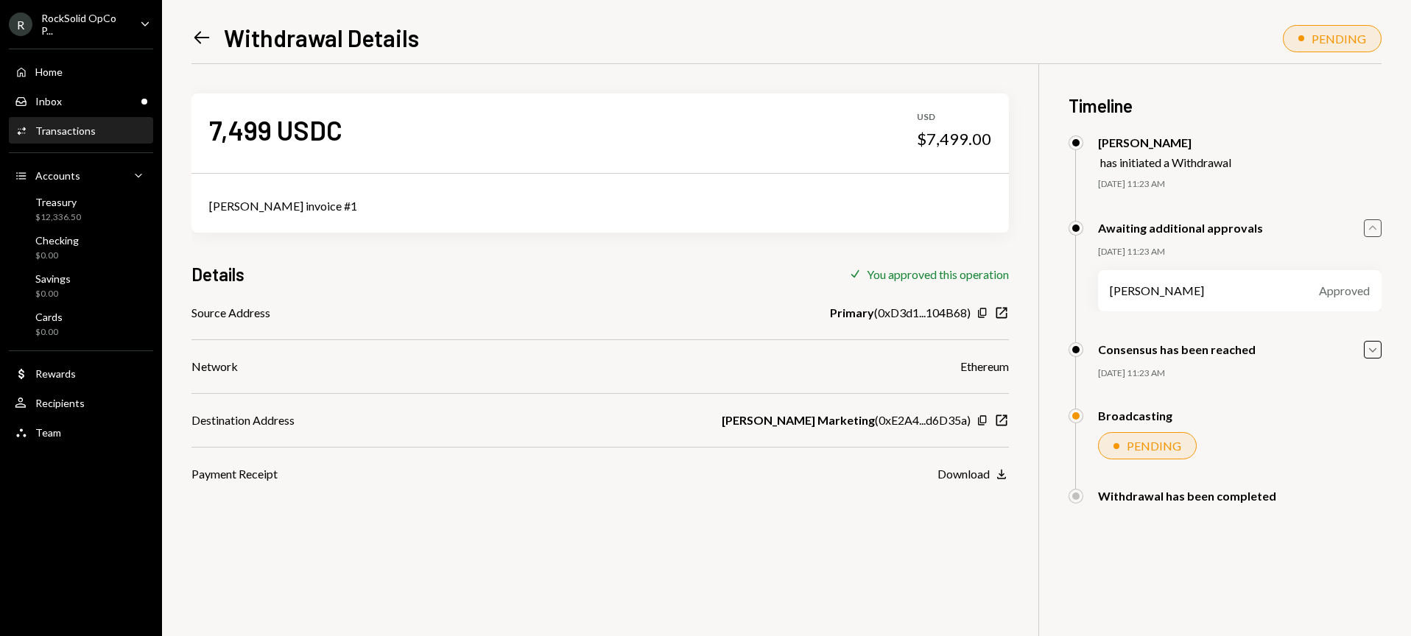
click at [1372, 229] on icon "Caret Up" at bounding box center [1372, 228] width 16 height 16
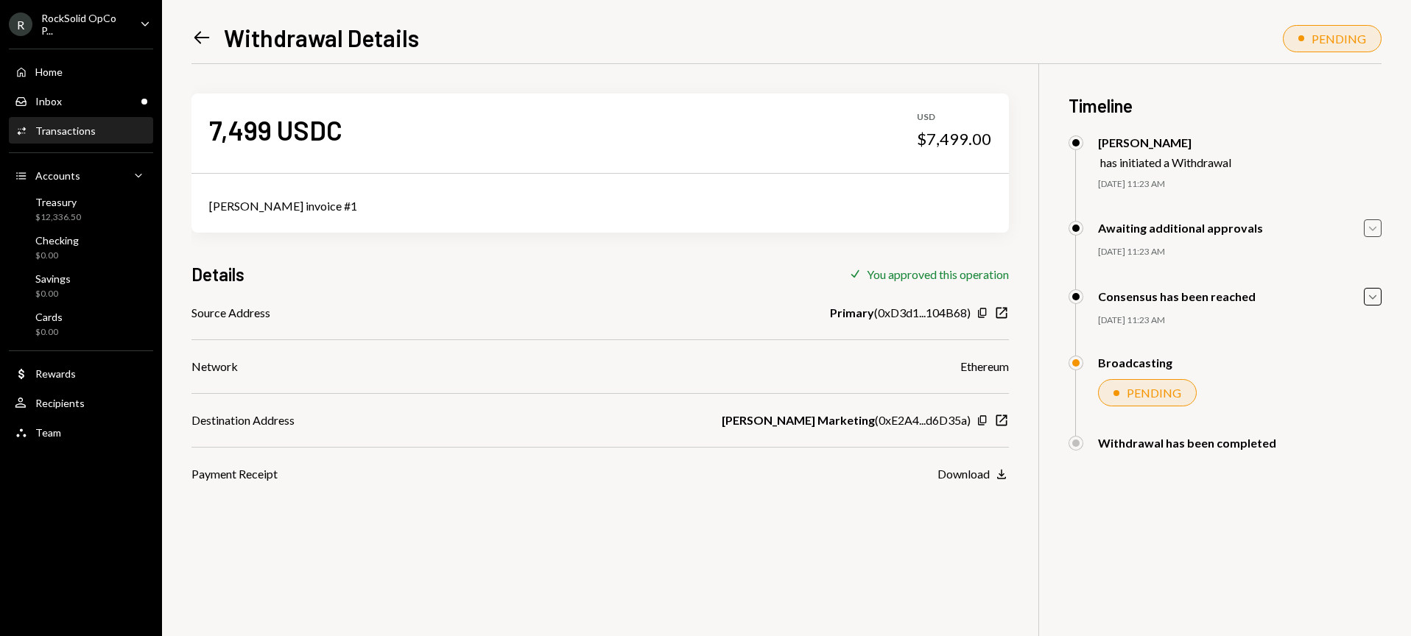
click at [125, 21] on div "RockSolid OpCo P..." at bounding box center [84, 24] width 87 height 25
click at [414, 303] on div "7,499 USDC USD $7,499.00 Scott invoice #1 Details Check You approved this opera…" at bounding box center [599, 273] width 817 height 419
click at [135, 10] on ul "R RockSolid OpCo P... Caret Down Home Home Inbox Inbox Activities Transactions …" at bounding box center [81, 224] width 162 height 448
click at [139, 21] on icon "Caret Down" at bounding box center [145, 23] width 16 height 16
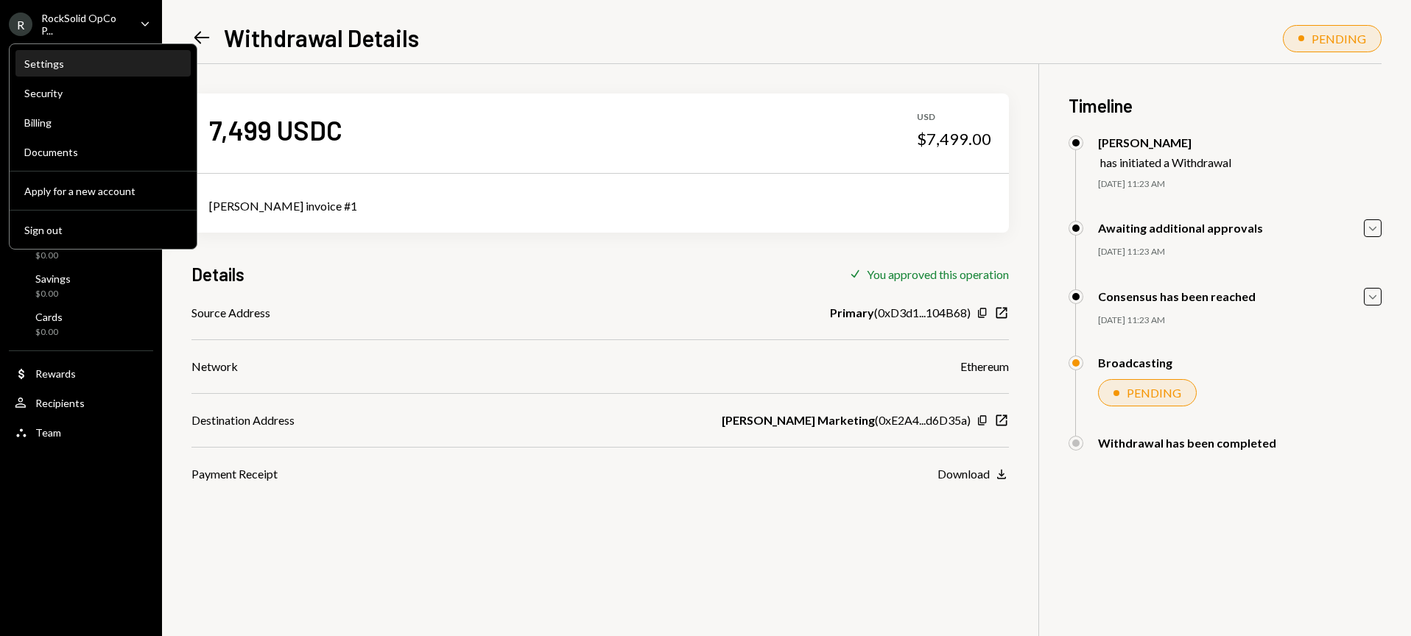
click at [43, 71] on div "Settings" at bounding box center [103, 64] width 158 height 25
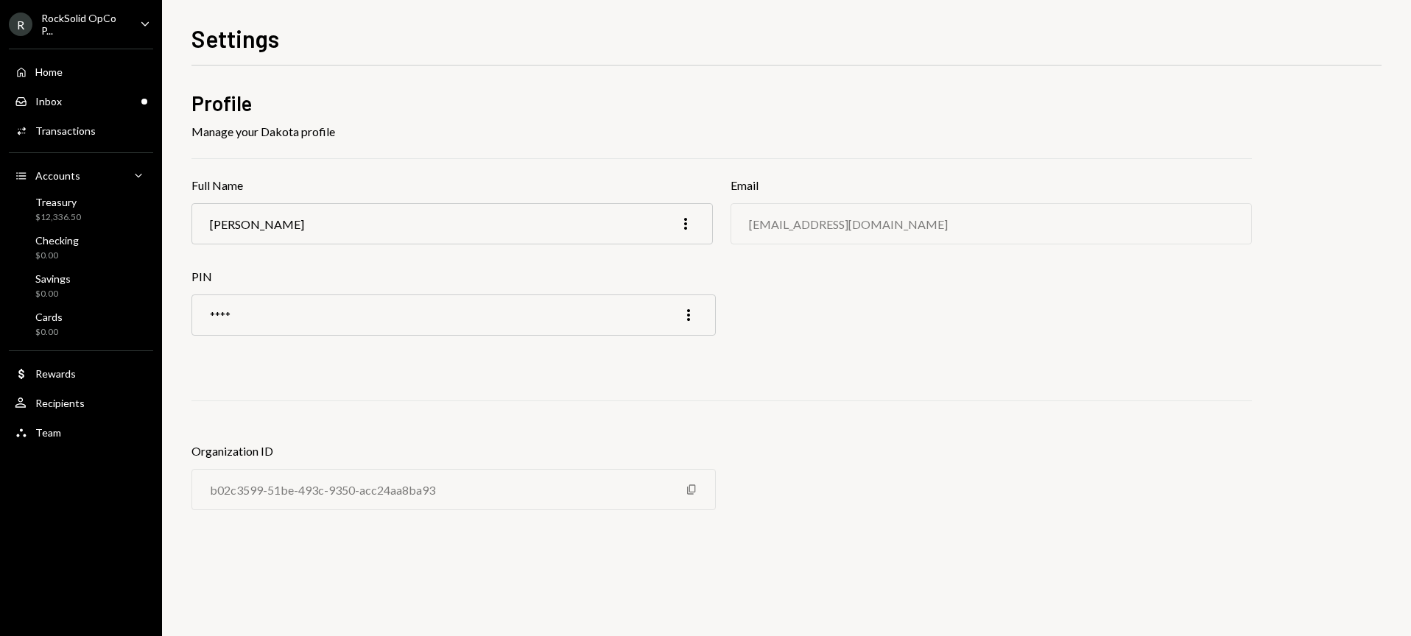
click at [132, 21] on div "R RockSolid OpCo P... Caret Down" at bounding box center [81, 24] width 162 height 25
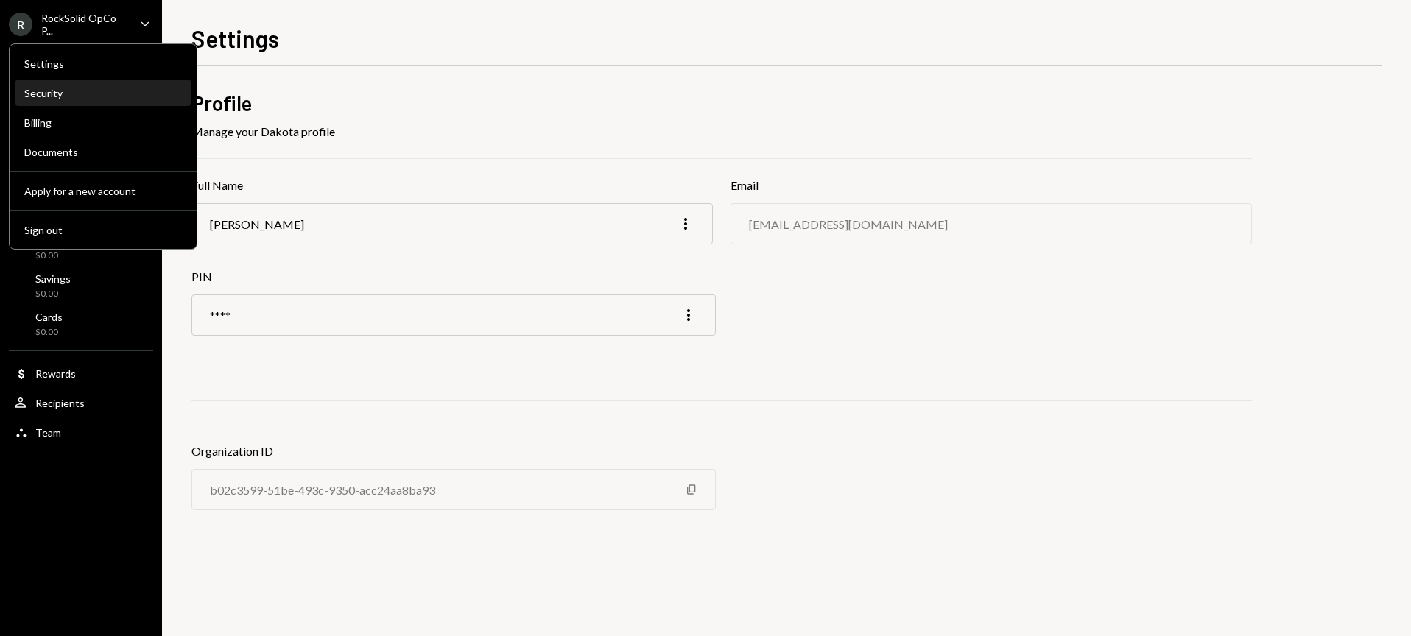
click at [58, 93] on div "Security" at bounding box center [103, 93] width 158 height 13
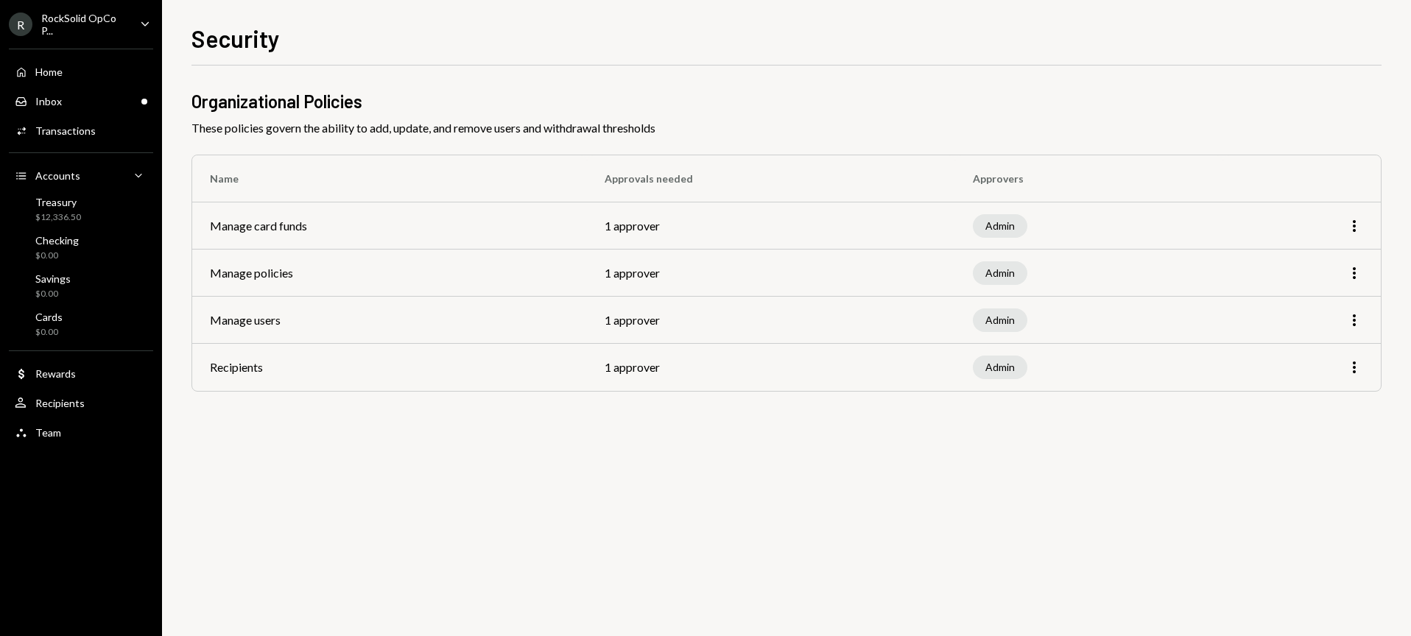
click at [155, 19] on div "R RockSolid OpCo P... Caret Down" at bounding box center [81, 24] width 162 height 25
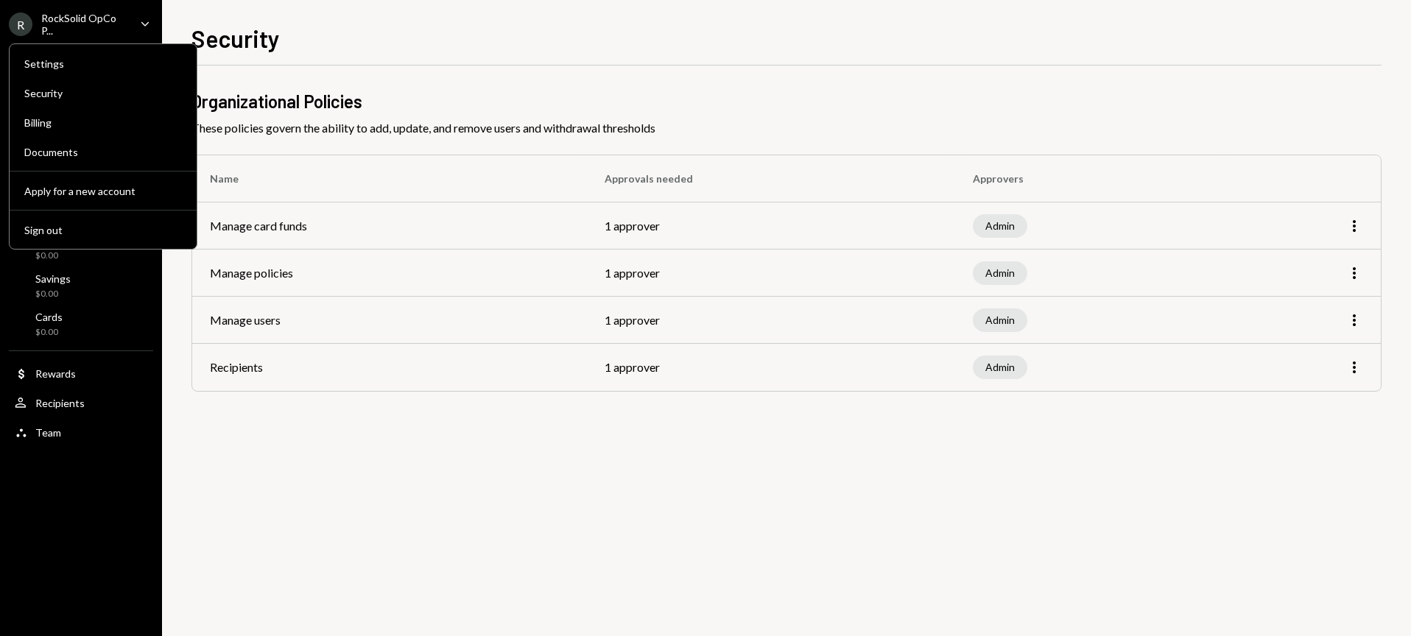
click at [155, 21] on div "R RockSolid OpCo P... Caret Down" at bounding box center [81, 24] width 162 height 25
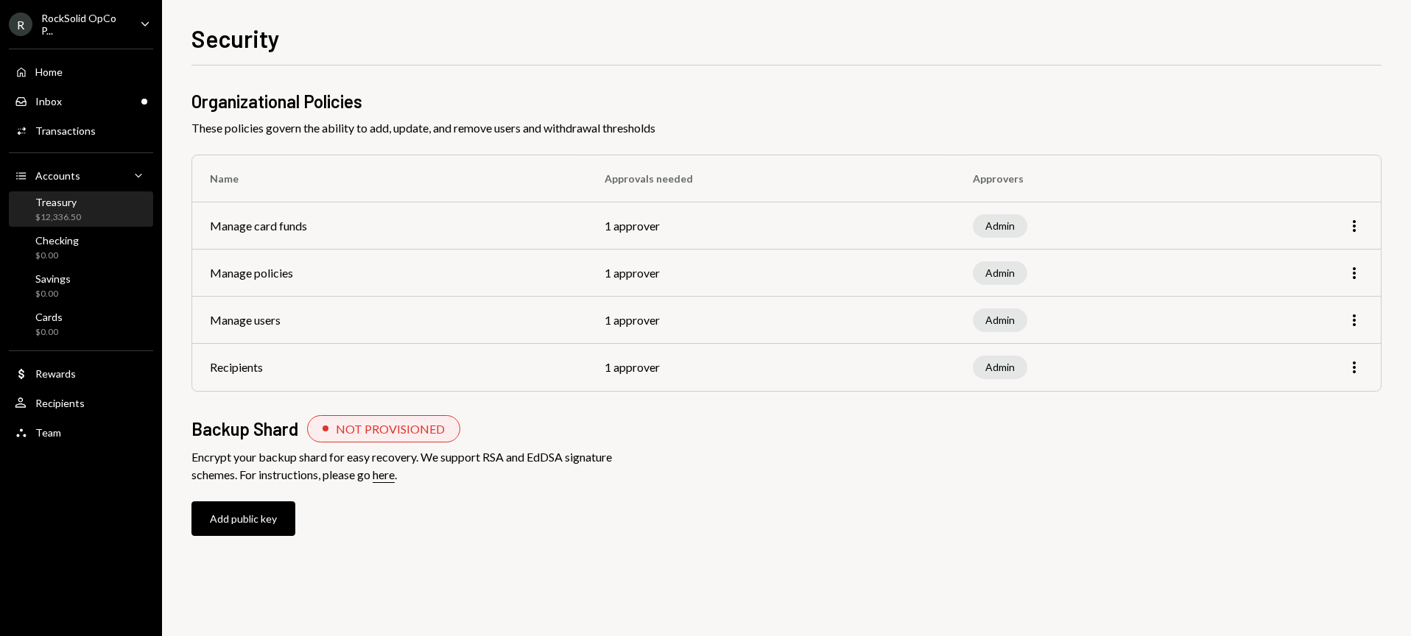
click at [68, 207] on div "Treasury" at bounding box center [58, 202] width 46 height 13
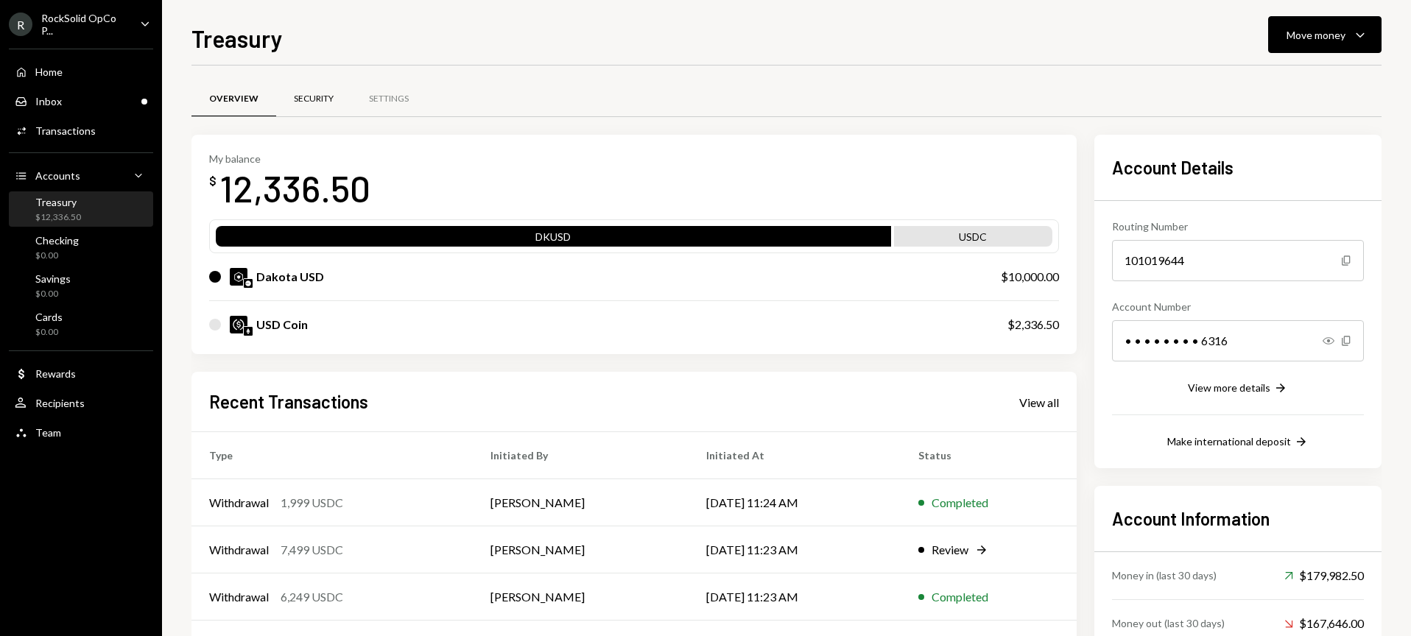
click at [321, 107] on div "Security" at bounding box center [313, 99] width 75 height 35
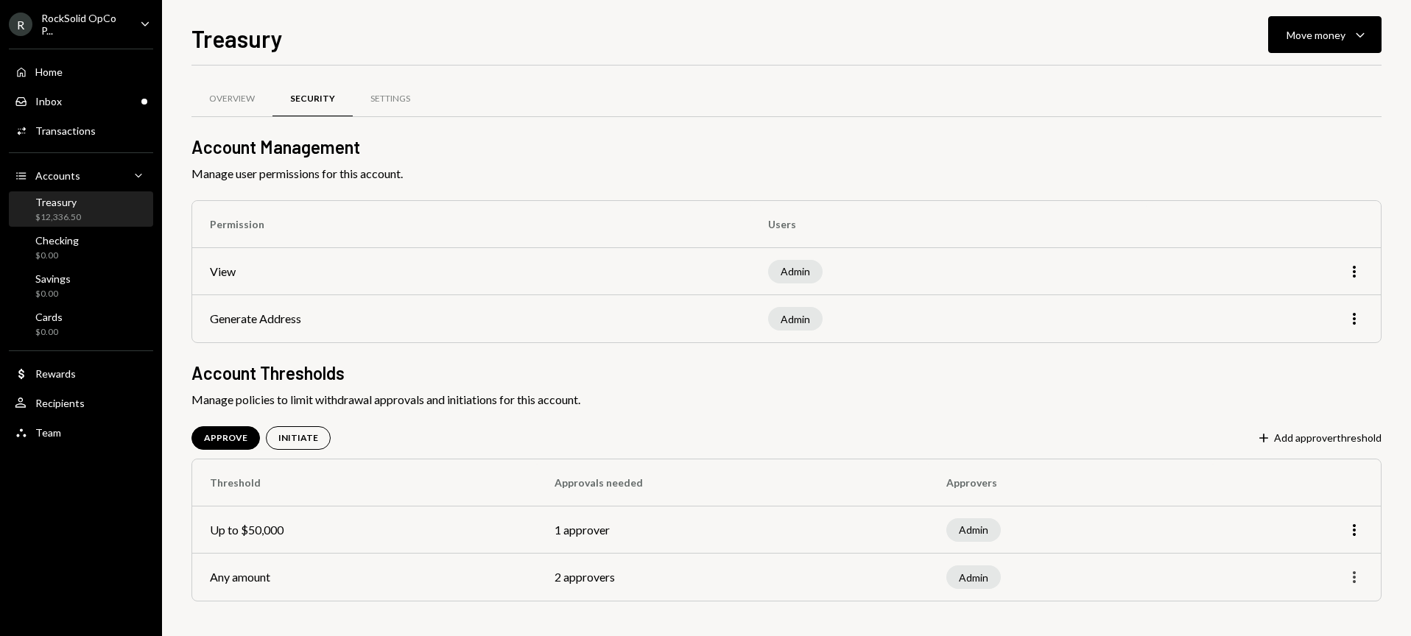
click at [1356, 578] on icon "More" at bounding box center [1354, 577] width 18 height 18
click at [1305, 525] on div "Edit" at bounding box center [1320, 519] width 74 height 26
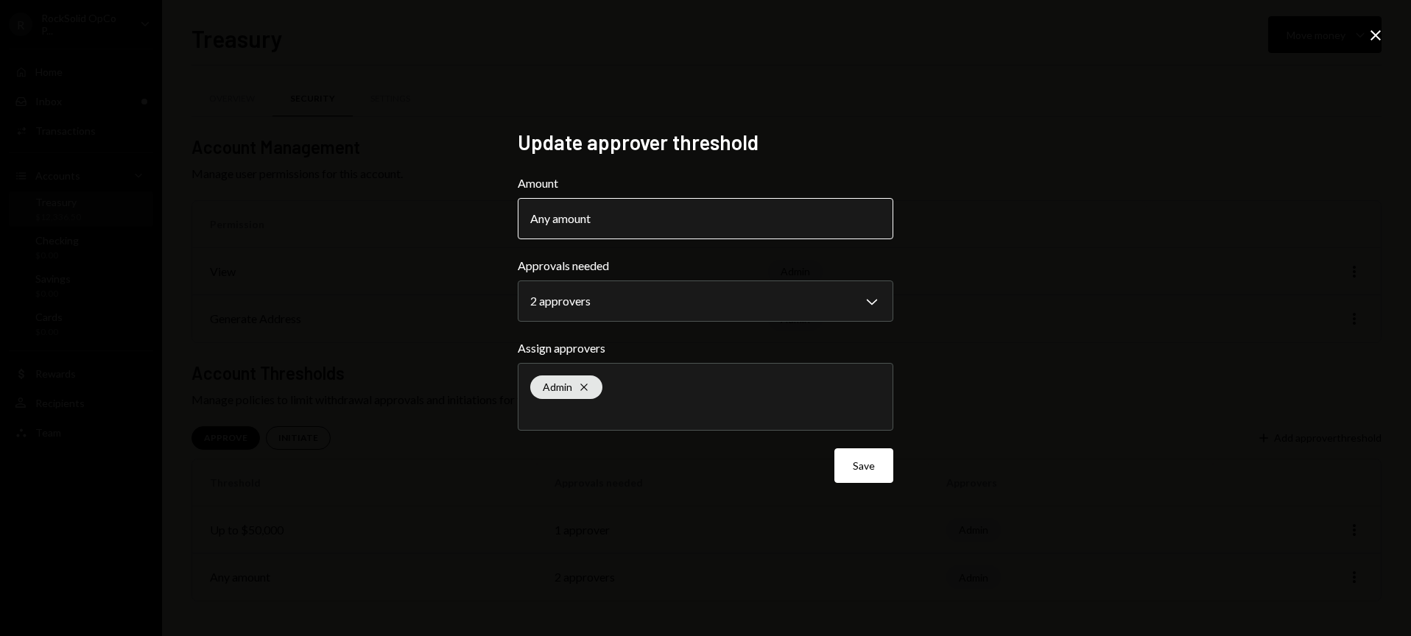
click at [620, 222] on button "Any amount" at bounding box center [705, 218] width 375 height 41
click at [546, 220] on div "Any amount" at bounding box center [564, 219] width 69 height 18
click at [701, 228] on button "Any amount" at bounding box center [705, 218] width 375 height 41
click at [656, 294] on body "**********" at bounding box center [705, 318] width 1411 height 636
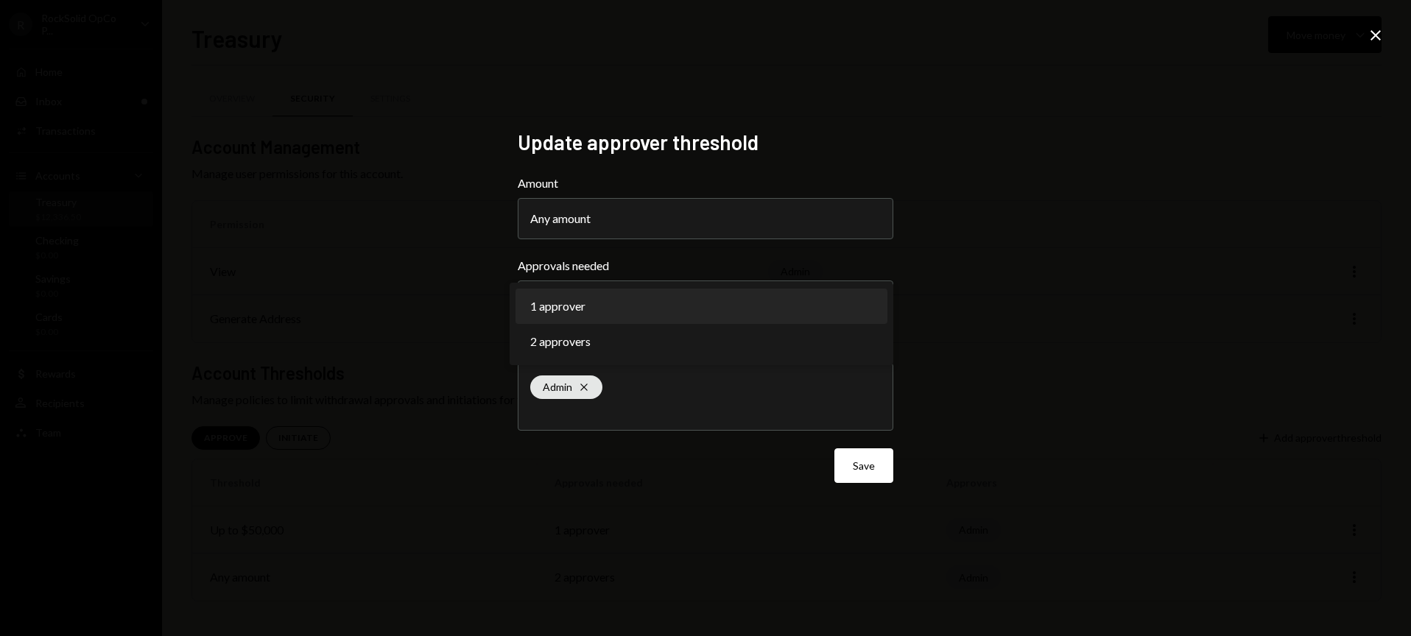
select select "*"
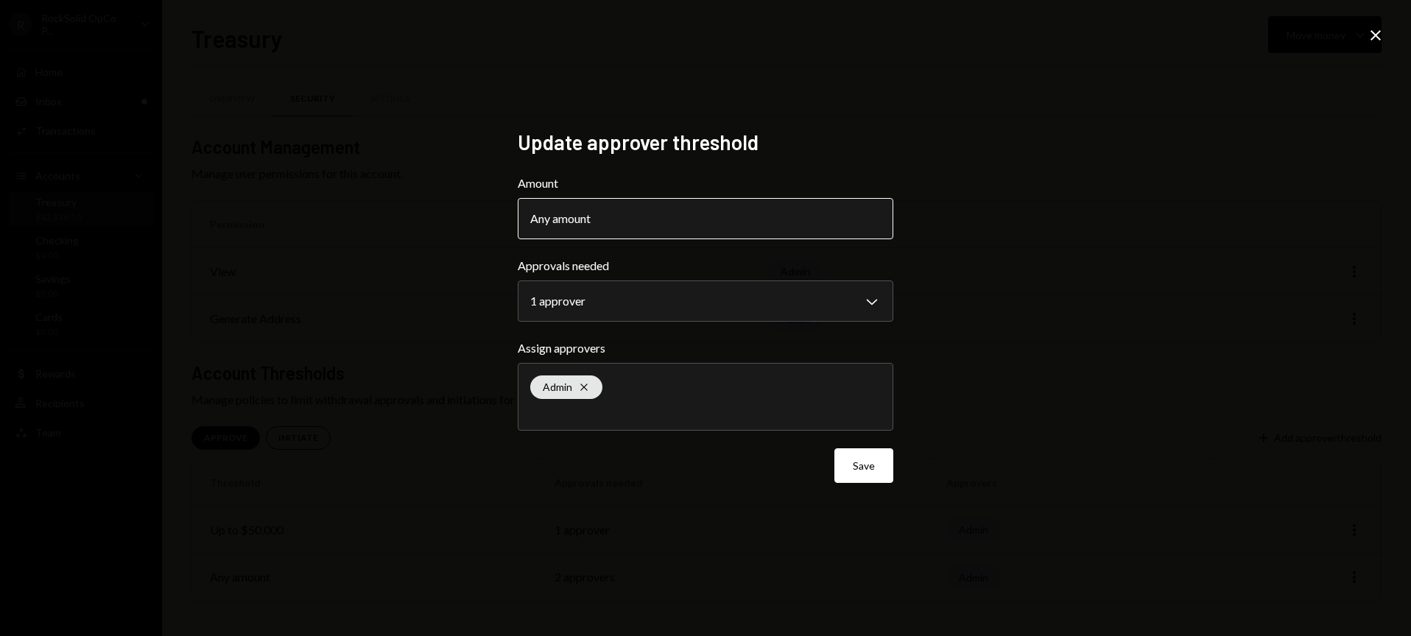
click at [589, 205] on button "Any amount" at bounding box center [705, 218] width 375 height 41
click at [590, 208] on button "Any amount" at bounding box center [705, 218] width 375 height 41
click at [855, 476] on button "Save" at bounding box center [863, 465] width 59 height 35
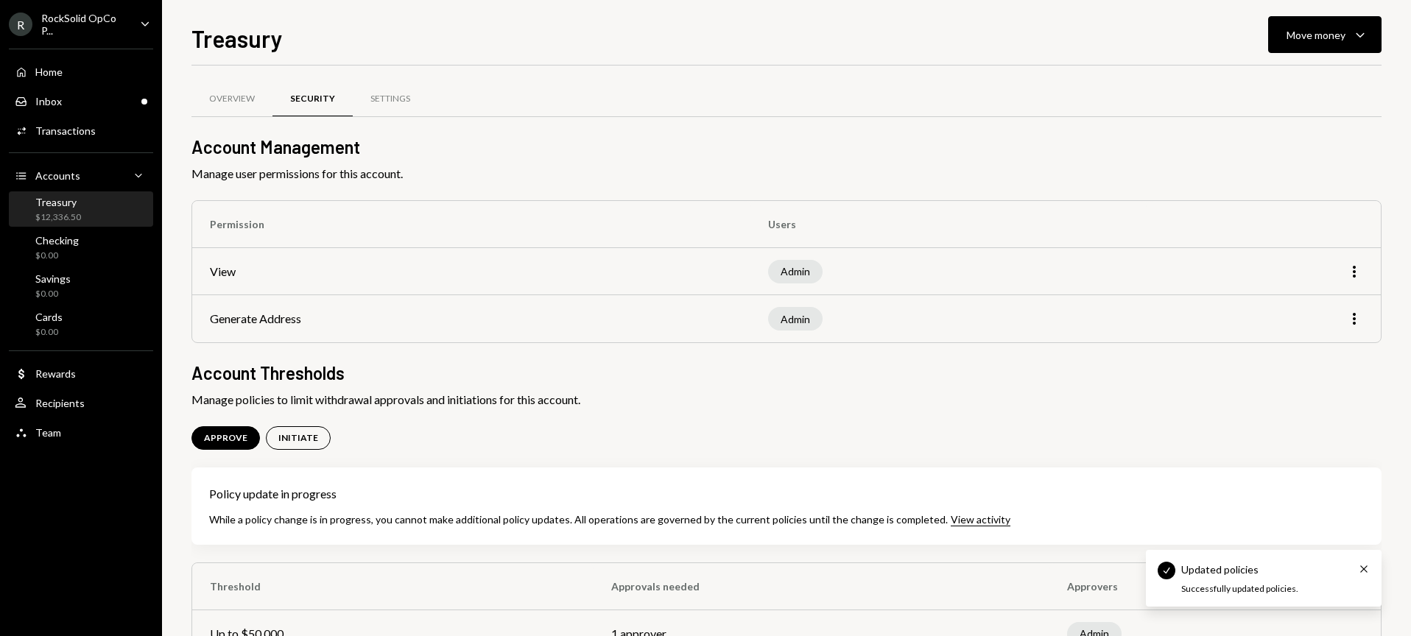
scroll to position [99, 0]
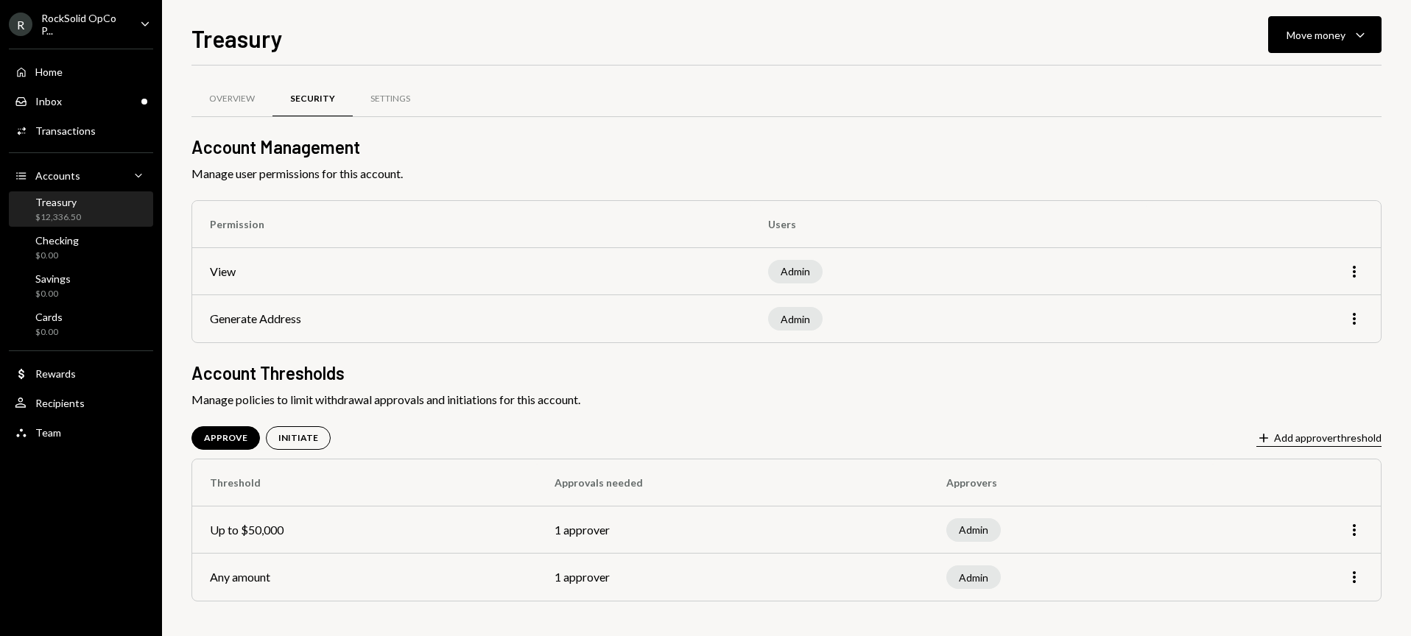
click at [1309, 437] on button "Plus Add approver threshold" at bounding box center [1318, 439] width 125 height 16
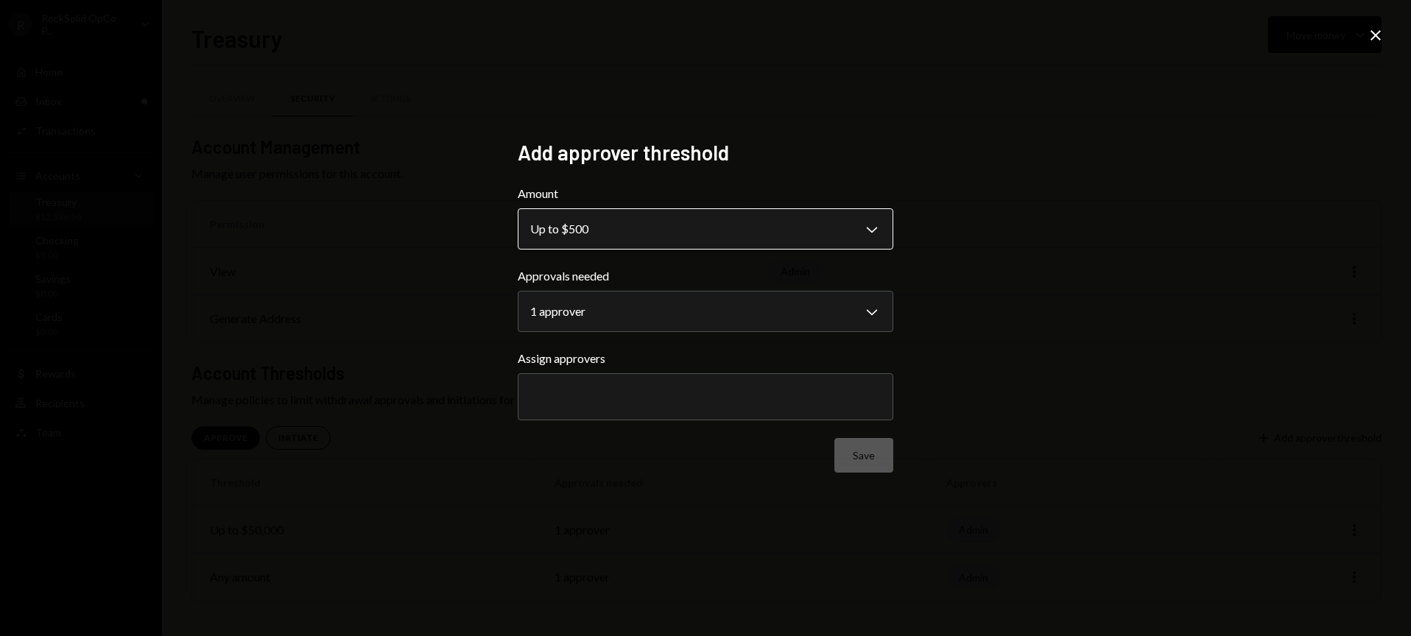
click at [620, 225] on body "**********" at bounding box center [705, 318] width 1411 height 636
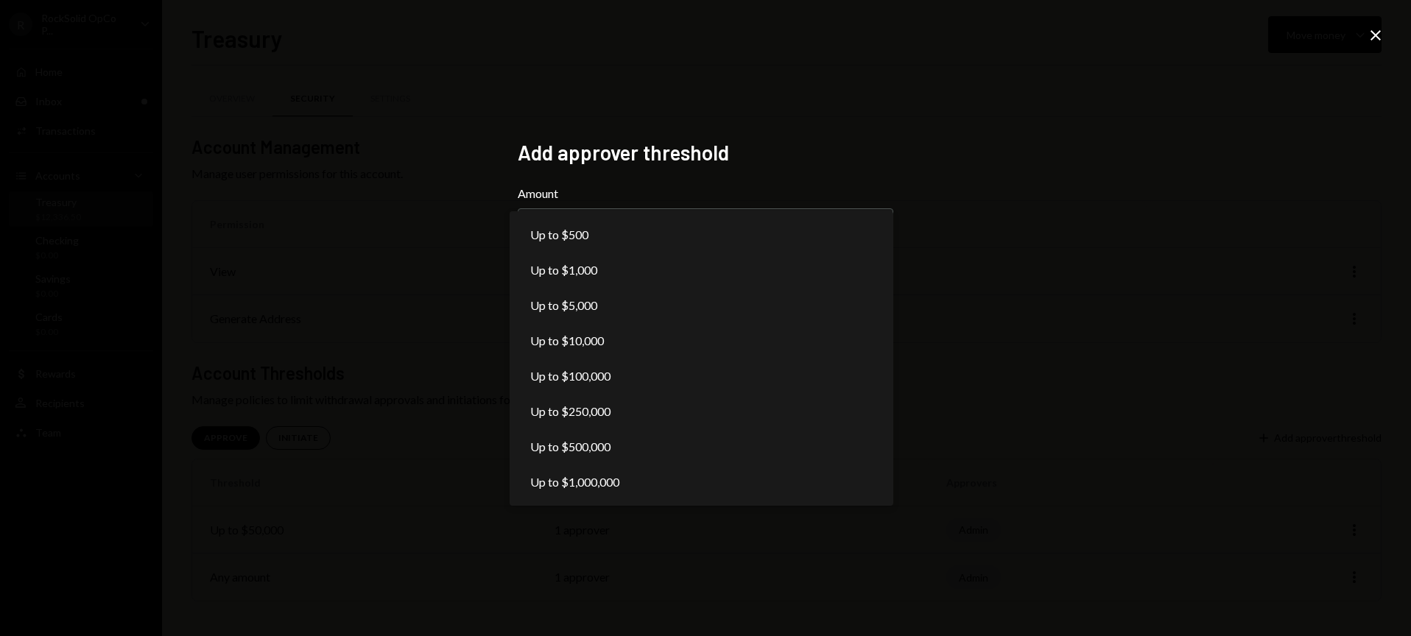
click at [604, 528] on div "**********" at bounding box center [705, 318] width 1411 height 636
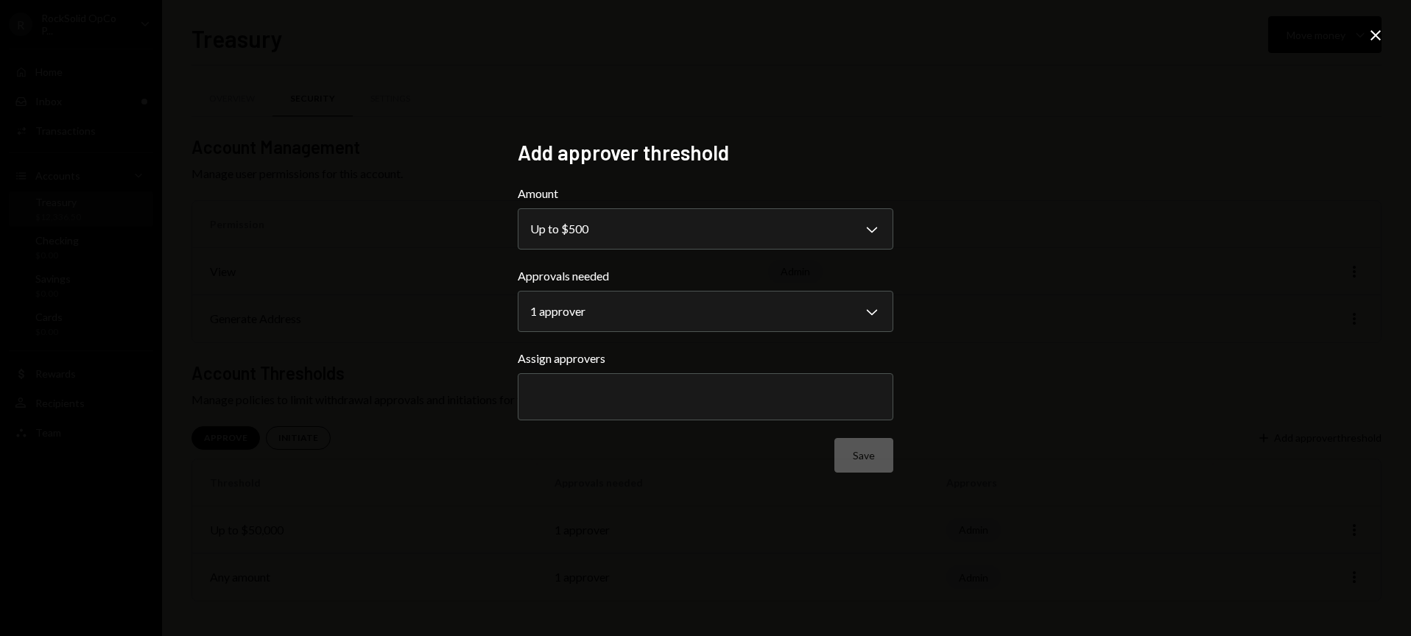
click at [1375, 35] on icon at bounding box center [1375, 35] width 10 height 10
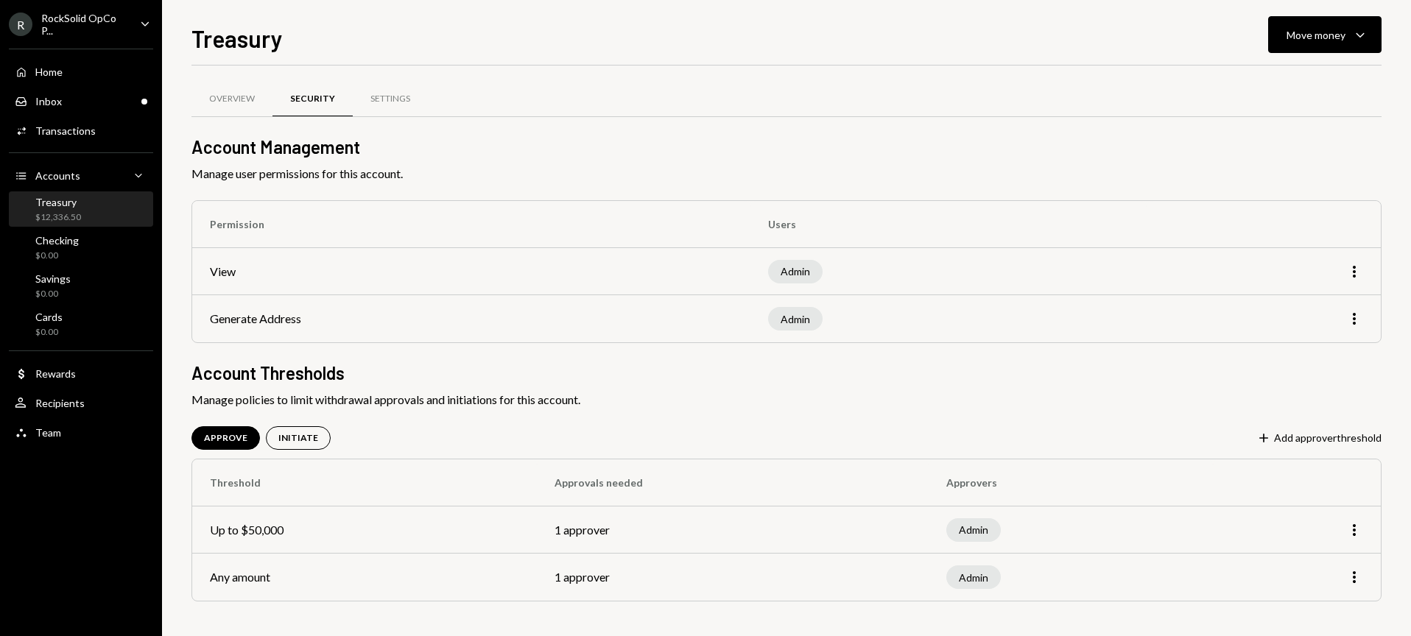
drag, startPoint x: 806, startPoint y: 583, endPoint x: 816, endPoint y: 583, distance: 10.3
click at [806, 583] on td "1 approver" at bounding box center [733, 577] width 392 height 47
click at [1358, 576] on icon "More" at bounding box center [1354, 577] width 18 height 18
click at [1312, 513] on div "Edit" at bounding box center [1320, 519] width 74 height 26
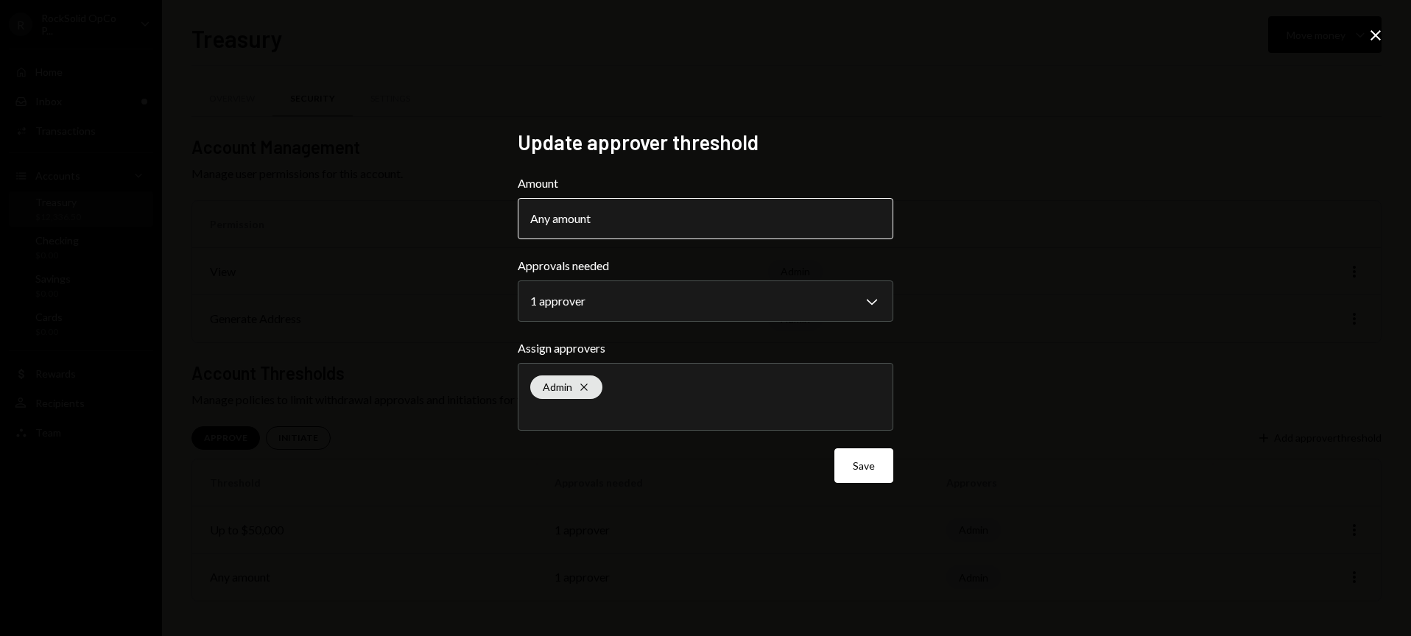
click at [648, 213] on button "Any amount" at bounding box center [705, 218] width 375 height 41
click at [669, 308] on body "**********" at bounding box center [705, 318] width 1411 height 636
select select "*"
click at [864, 470] on button "Save" at bounding box center [863, 465] width 59 height 35
